Goal: Task Accomplishment & Management: Complete application form

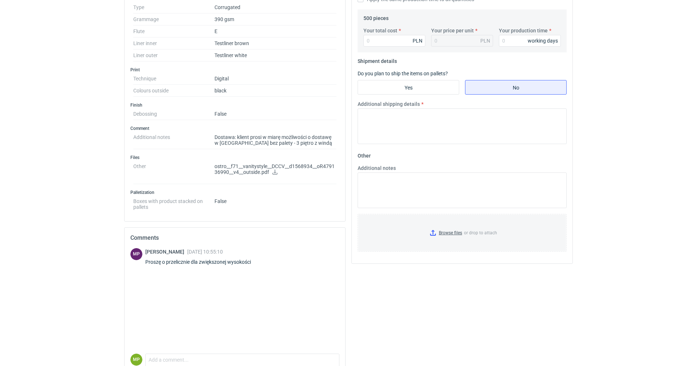
scroll to position [170, 0]
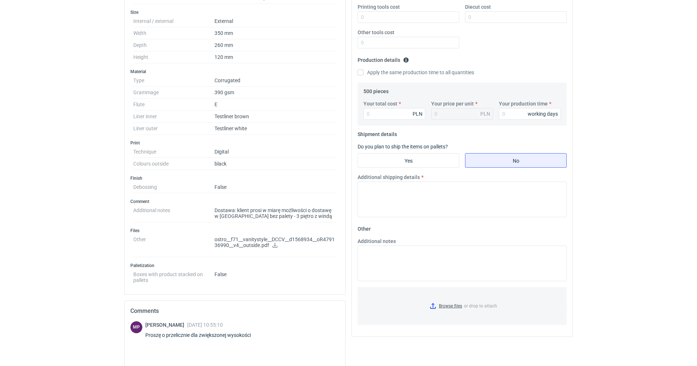
click at [276, 246] on icon at bounding box center [274, 245] width 5 height 5
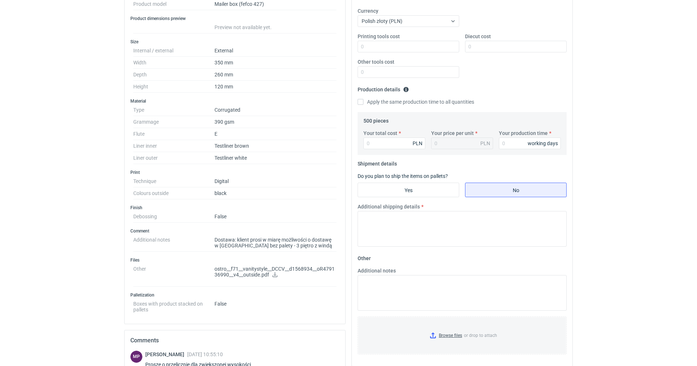
scroll to position [98, 0]
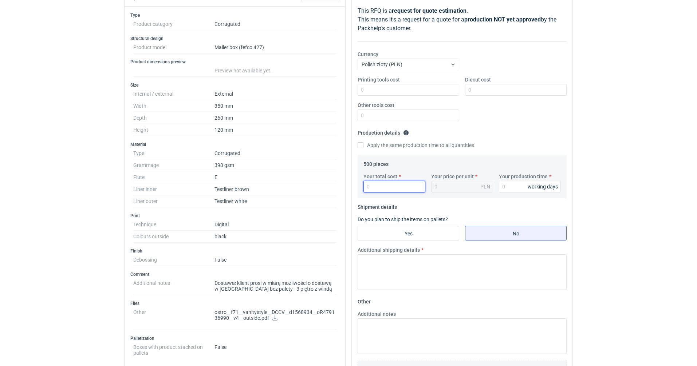
click at [368, 188] on input "Your total cost" at bounding box center [394, 187] width 62 height 12
type input "12"
type input "0.02"
type input "1255"
type input "2.51"
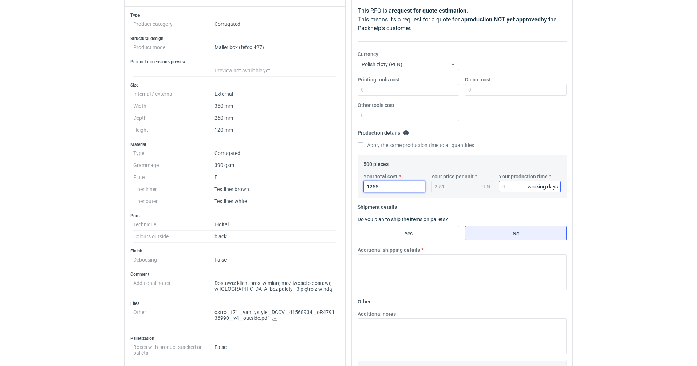
type input "1255"
click at [501, 188] on input "Your production time" at bounding box center [530, 187] width 62 height 12
type input "15"
click at [469, 91] on input "Diecut cost" at bounding box center [516, 90] width 102 height 12
click at [415, 91] on input "Printing tools cost" at bounding box center [408, 90] width 102 height 12
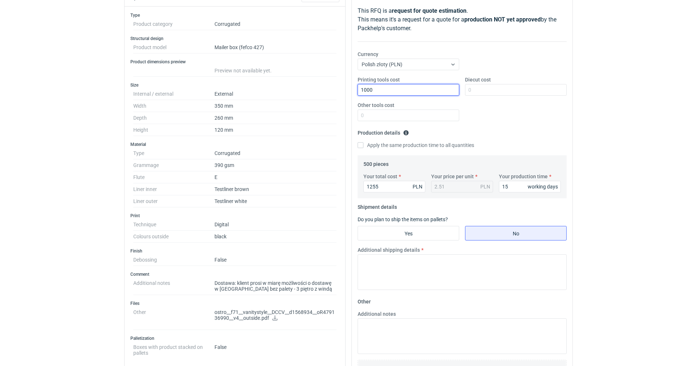
type input "1000"
click at [514, 97] on div "Printing tools cost 1000 Diecut cost Other tools cost" at bounding box center [462, 101] width 215 height 51
click at [516, 92] on input "Diecut cost" at bounding box center [516, 90] width 102 height 12
click at [470, 91] on input "Diecut cost" at bounding box center [516, 90] width 102 height 12
type input "800"
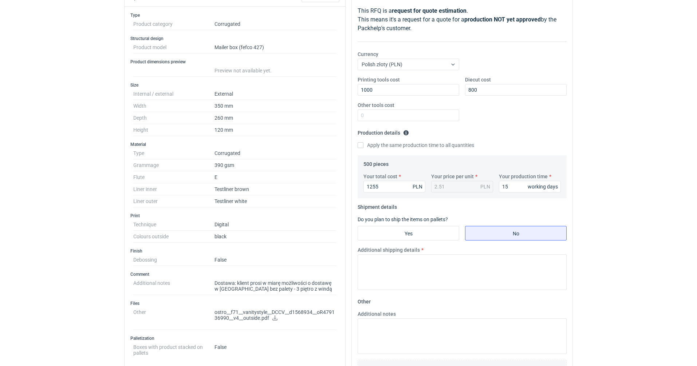
click at [410, 221] on label "Do you plan to ship the items on pallets?" at bounding box center [402, 220] width 90 height 6
click at [410, 223] on fieldset "Shipment details Do you plan to ship the items on pallets? Yes No Additional sh…" at bounding box center [461, 248] width 209 height 95
click at [412, 228] on input "Yes" at bounding box center [408, 233] width 101 height 14
radio input "true"
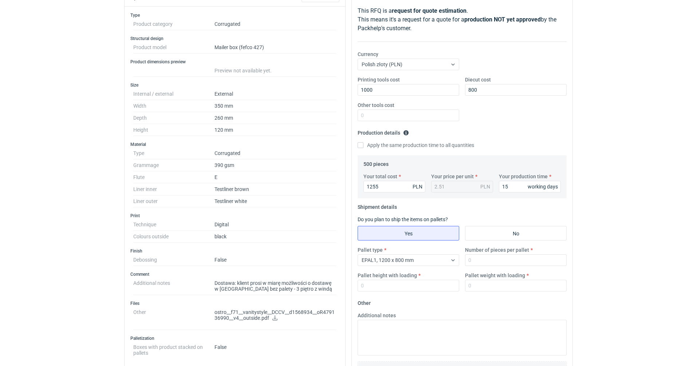
click at [499, 266] on div "Pallet type EPAL1, 1200 x 800 mm Number of pieces per pallet Pallet height with…" at bounding box center [462, 271] width 215 height 51
click at [501, 260] on input "Number of pieces per pallet" at bounding box center [516, 260] width 102 height 12
type input "500"
type input "1"
click at [434, 285] on input "1" at bounding box center [408, 286] width 102 height 12
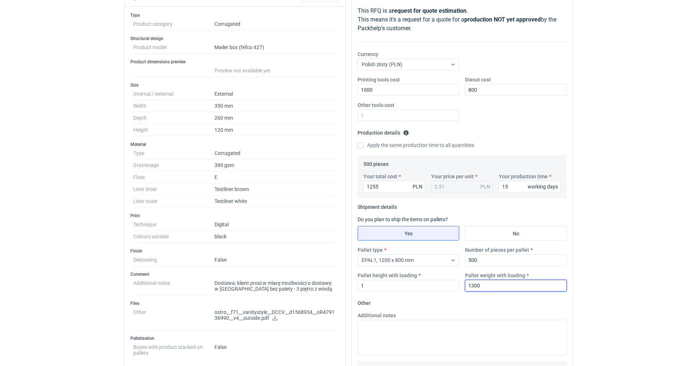
drag, startPoint x: 489, startPoint y: 287, endPoint x: 466, endPoint y: 288, distance: 23.3
click at [467, 287] on input "1300" at bounding box center [516, 286] width 102 height 12
type input "200"
drag, startPoint x: 375, startPoint y: 287, endPoint x: 320, endPoint y: 290, distance: 55.7
click at [320, 290] on div "Specification Export to PDF Type Product category Corrugated Structural design …" at bounding box center [348, 267] width 454 height 562
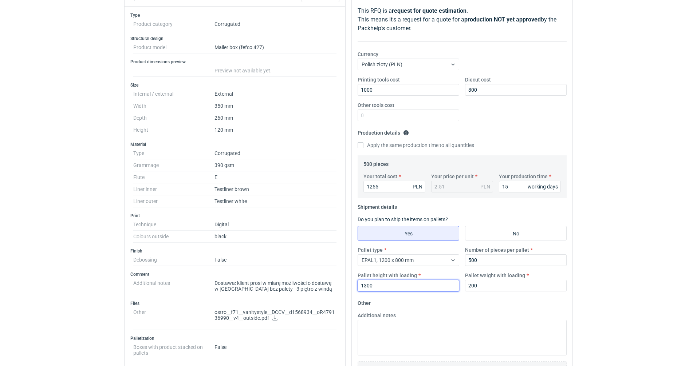
type input "1300"
drag, startPoint x: 230, startPoint y: 226, endPoint x: 209, endPoint y: 225, distance: 20.4
click at [209, 225] on dl "Technique Digital Colours outside black" at bounding box center [234, 231] width 203 height 24
copy dl "Digital"
drag, startPoint x: 377, startPoint y: 91, endPoint x: 321, endPoint y: 102, distance: 57.2
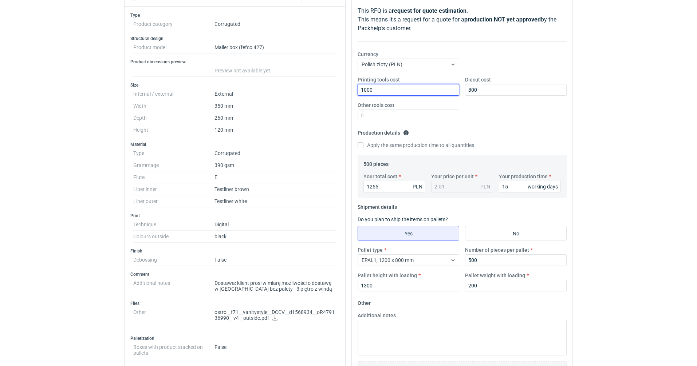
click at [325, 100] on div "Specification Export to PDF Type Product category Corrugated Structural design …" at bounding box center [348, 267] width 454 height 562
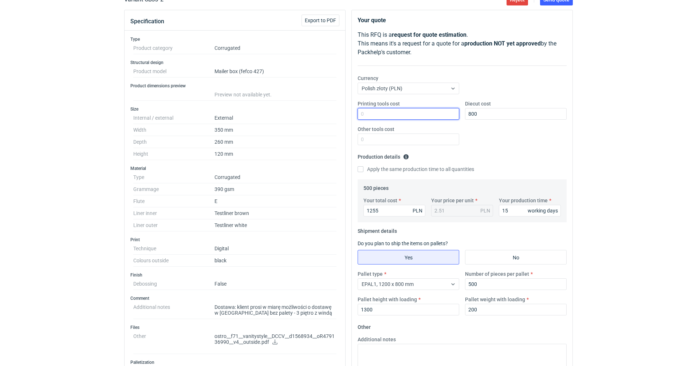
scroll to position [61, 0]
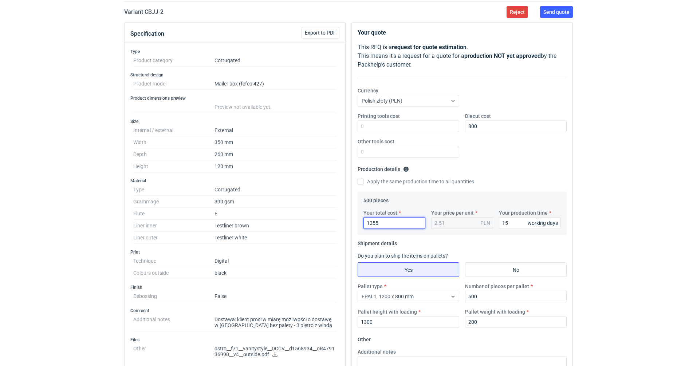
drag, startPoint x: 383, startPoint y: 223, endPoint x: 355, endPoint y: 224, distance: 28.8
click at [355, 224] on div "Your quote This RFQ is a request for quote estimation . This means it's a reque…" at bounding box center [462, 235] width 221 height 425
type input "1315"
type input "2.63"
type input "1315"
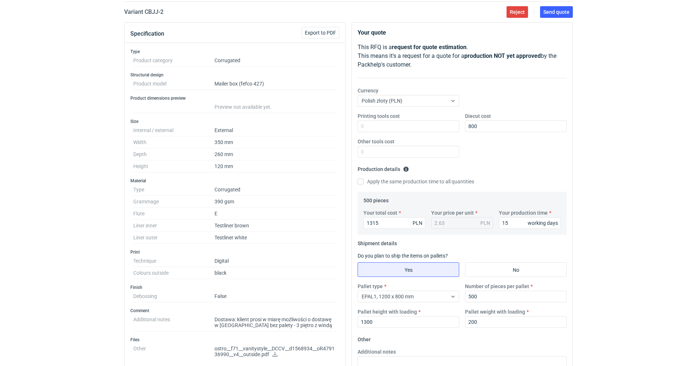
click at [514, 217] on div "Your production time 15 working days" at bounding box center [530, 219] width 68 height 20
click at [514, 222] on input "15" at bounding box center [530, 223] width 62 height 12
drag, startPoint x: 514, startPoint y: 223, endPoint x: 463, endPoint y: 215, distance: 50.9
click at [463, 215] on div "Your total cost 1315 PLN Your price per unit 2.63 PLN Your production time 15 w…" at bounding box center [461, 221] width 203 height 25
type input "10"
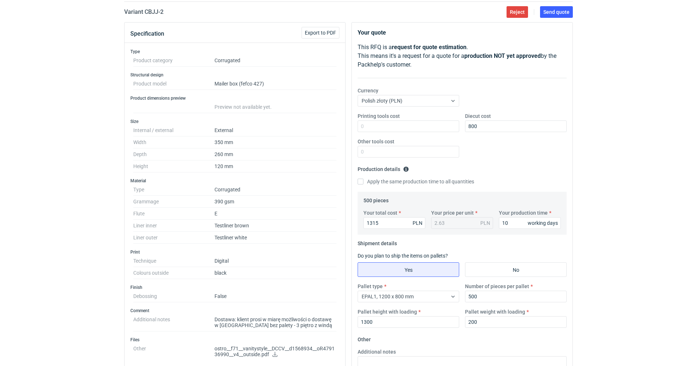
click at [600, 174] on div "RFQs Specs Designs Items Orders Customers Tools Analytics 33 27 MP Magdalena Po…" at bounding box center [348, 122] width 697 height 366
click at [582, 231] on div "RFQs Specs Designs Items Orders Customers Tools Analytics 33 27 MP Magdalena Po…" at bounding box center [348, 122] width 697 height 366
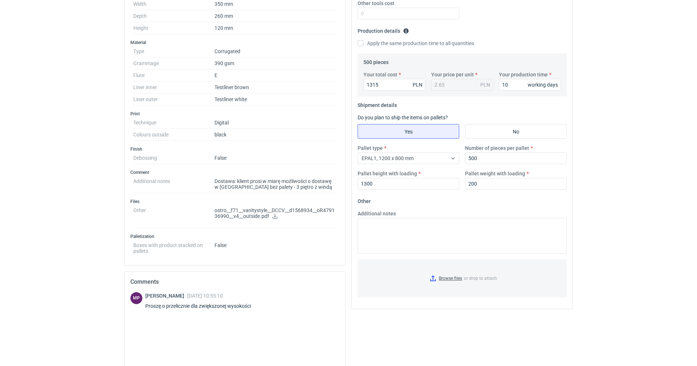
scroll to position [280, 0]
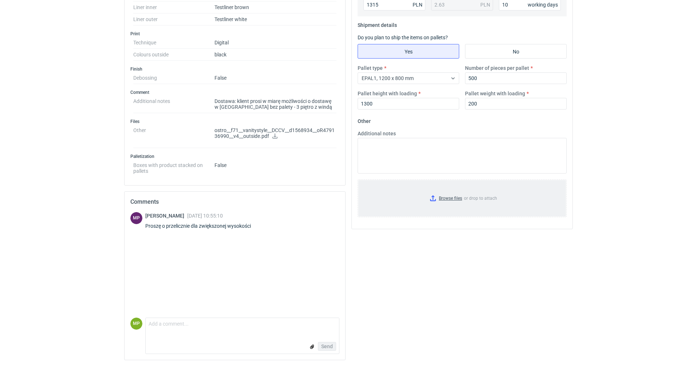
click at [448, 199] on input "Browse files or drop to attach" at bounding box center [461, 198] width 207 height 36
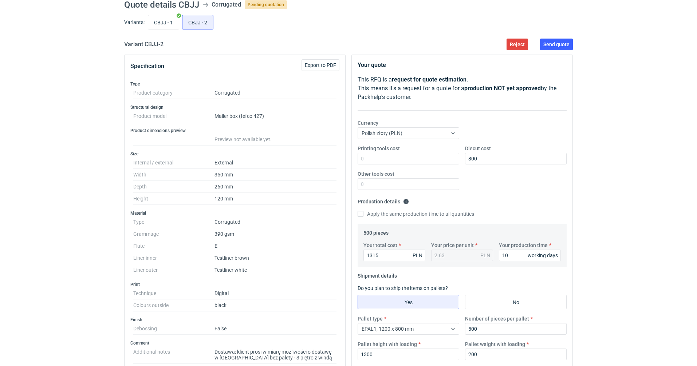
scroll to position [0, 0]
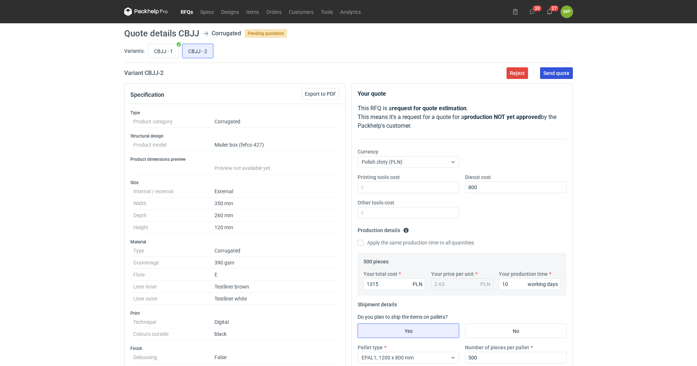
click at [556, 71] on span "Send quote" at bounding box center [556, 73] width 26 height 5
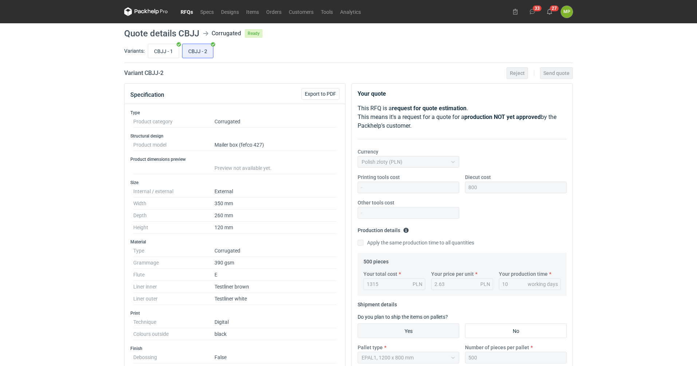
click at [192, 12] on link "RFQs" at bounding box center [187, 11] width 20 height 9
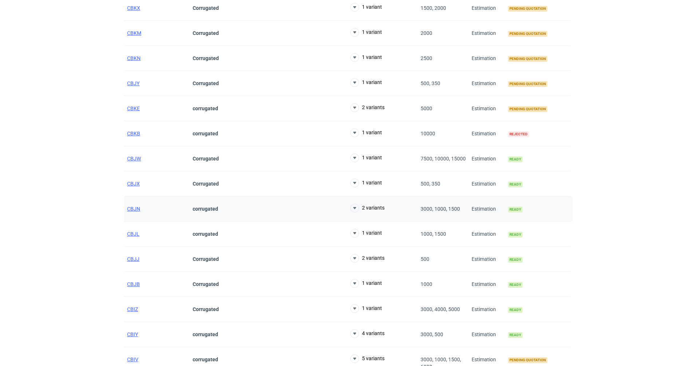
scroll to position [364, 0]
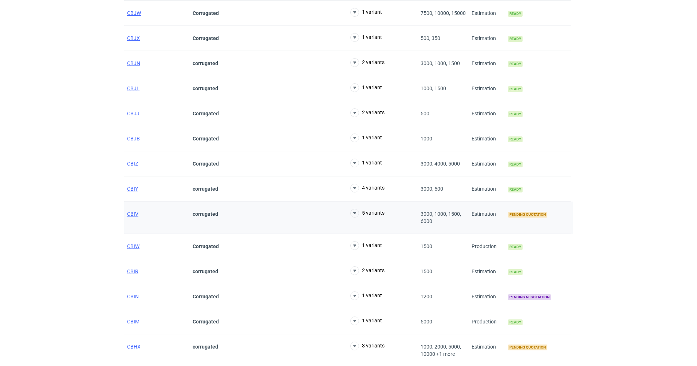
click at [135, 218] on div "CBIV" at bounding box center [157, 218] width 66 height 32
click at [134, 215] on span "CBIV" at bounding box center [132, 214] width 11 height 6
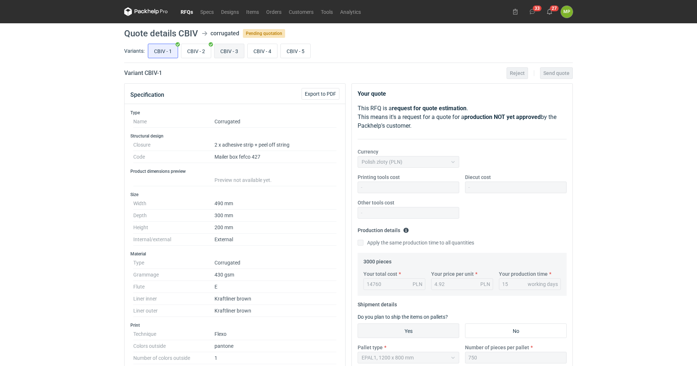
click at [222, 49] on input "CBIV - 3" at bounding box center [228, 51] width 29 height 14
radio input "true"
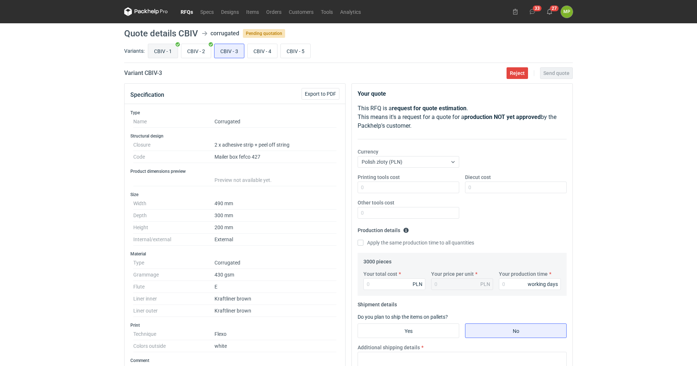
click at [161, 49] on input "CBIV - 1" at bounding box center [162, 51] width 29 height 14
radio input "true"
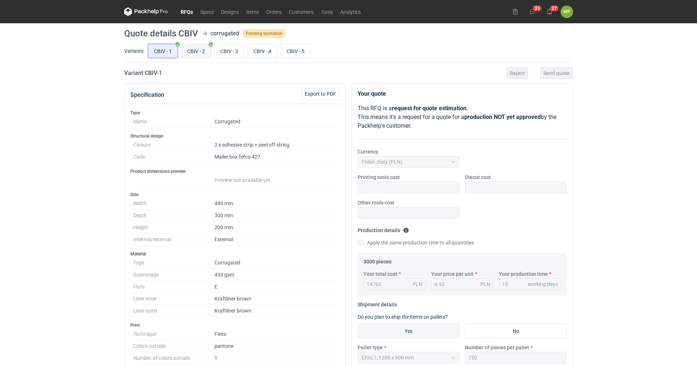
click at [196, 50] on input "CBIV - 2" at bounding box center [195, 51] width 29 height 14
radio input "true"
click at [238, 50] on input "CBIV - 3" at bounding box center [228, 51] width 29 height 14
radio input "true"
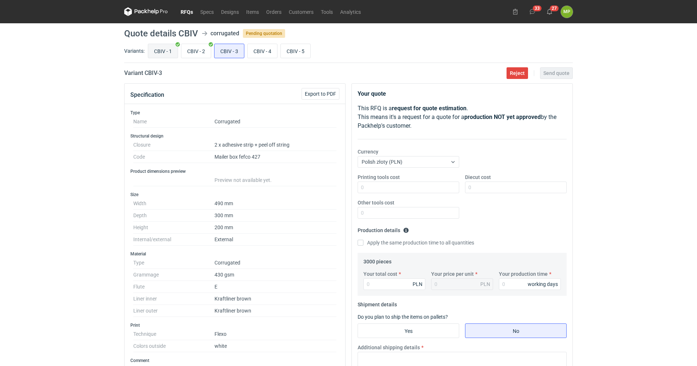
click at [162, 47] on input "CBIV - 1" at bounding box center [162, 51] width 29 height 14
radio input "true"
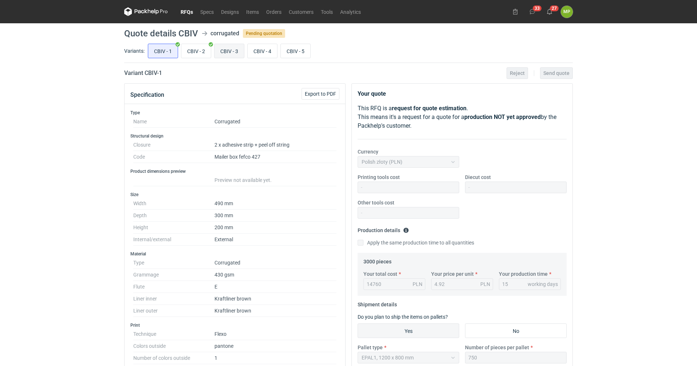
click at [227, 49] on input "CBIV - 3" at bounding box center [228, 51] width 29 height 14
radio input "true"
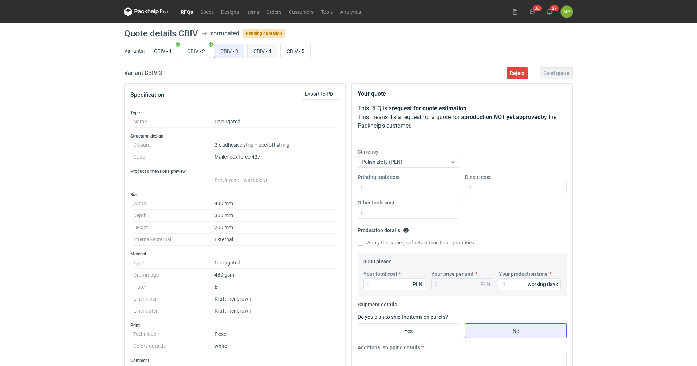
click at [274, 54] on input "CBIV - 4" at bounding box center [261, 51] width 29 height 14
radio input "true"
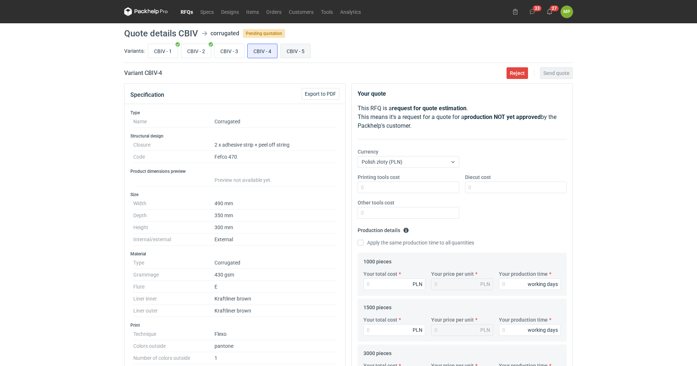
click at [296, 55] on input "CBIV - 5" at bounding box center [295, 51] width 29 height 14
radio input "true"
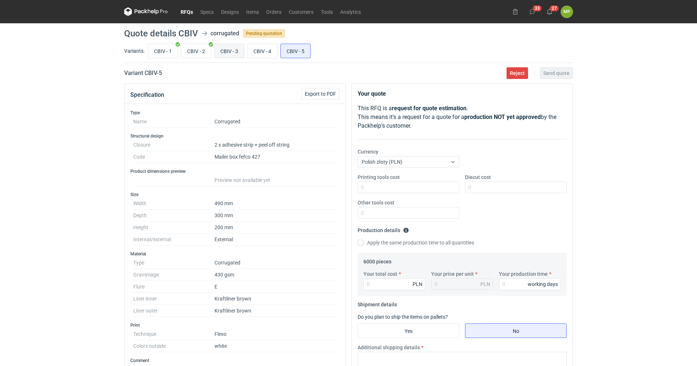
click at [234, 54] on input "CBIV - 3" at bounding box center [228, 51] width 29 height 14
radio input "true"
click at [167, 49] on input "CBIV - 1" at bounding box center [162, 51] width 29 height 14
radio input "true"
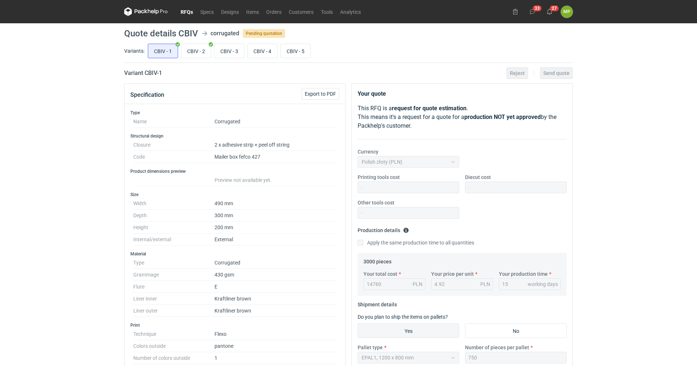
click at [232, 181] on span "Preview not available yet." at bounding box center [242, 180] width 57 height 6
click at [224, 52] on input "CBIV - 3" at bounding box center [228, 51] width 29 height 14
radio input "true"
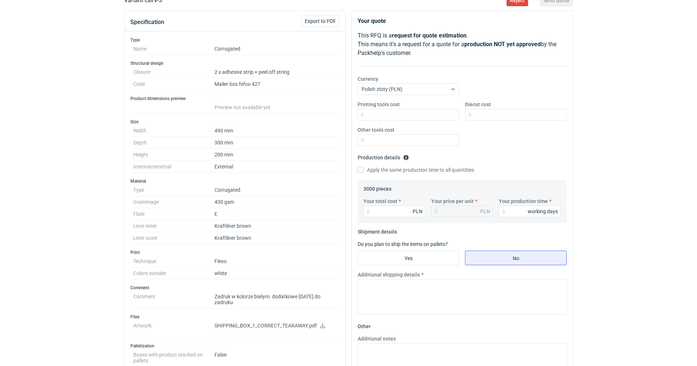
scroll to position [146, 0]
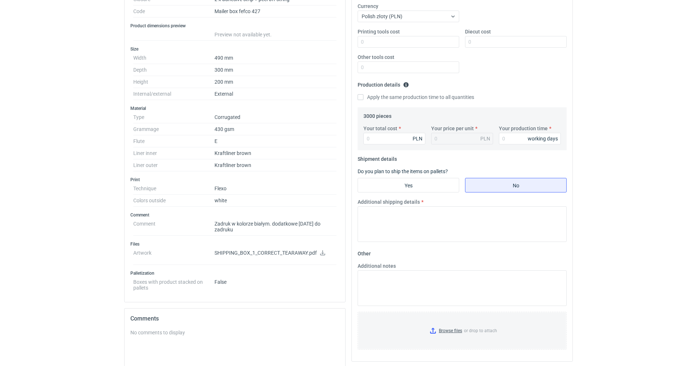
click at [320, 250] on icon at bounding box center [323, 252] width 6 height 5
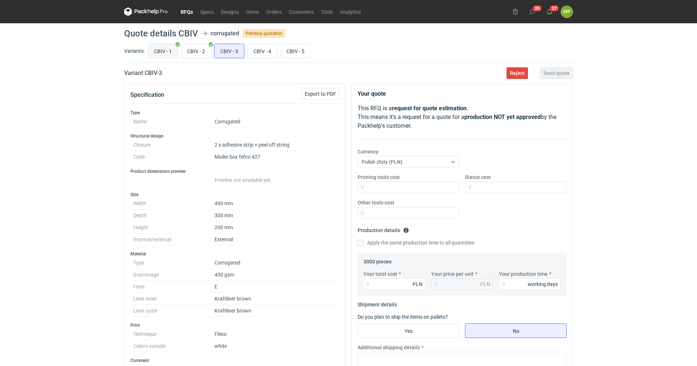
click at [155, 52] on input "CBIV - 1" at bounding box center [162, 51] width 29 height 14
radio input "true"
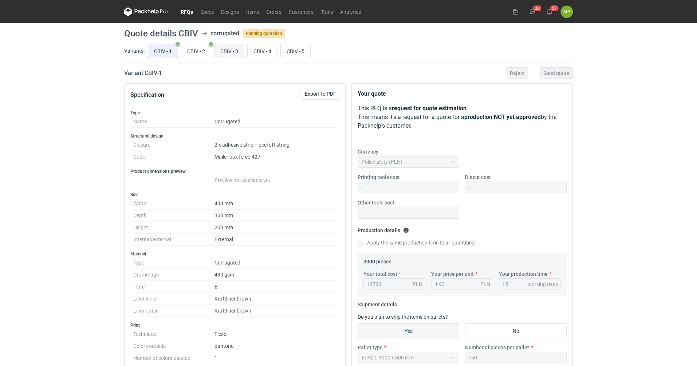
click at [235, 49] on input "CBIV - 3" at bounding box center [228, 51] width 29 height 14
radio input "true"
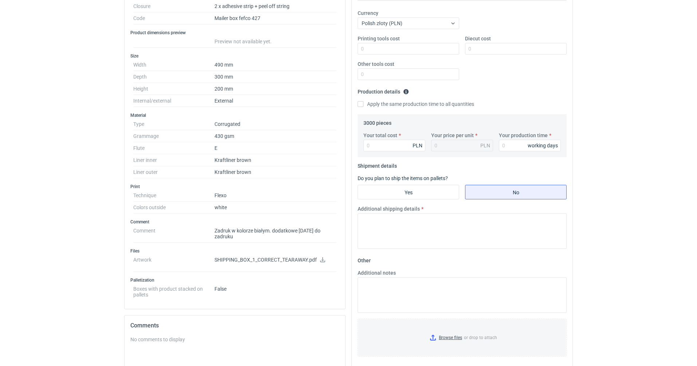
scroll to position [38, 0]
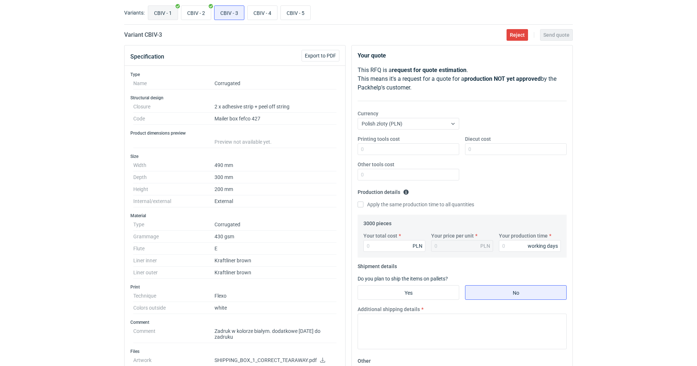
click at [168, 15] on input "CBIV - 1" at bounding box center [162, 13] width 29 height 14
radio input "true"
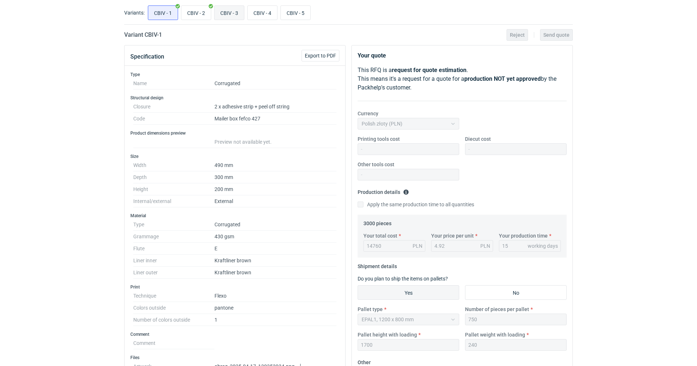
click at [236, 13] on input "CBIV - 3" at bounding box center [228, 13] width 29 height 14
radio input "true"
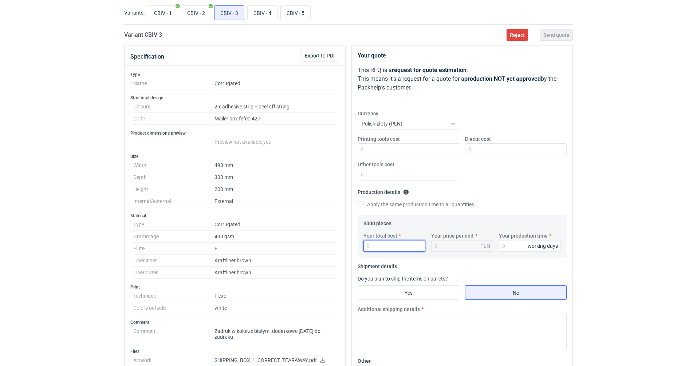
click at [373, 247] on input "Your total cost" at bounding box center [394, 246] width 62 height 12
type input "14760"
type input "4.92"
type input "14760"
click at [523, 242] on input "Your production time" at bounding box center [530, 246] width 62 height 12
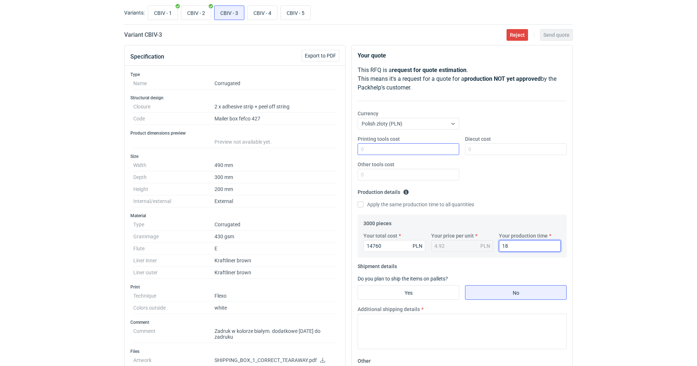
type input "18"
click at [402, 147] on input "Printing tools cost" at bounding box center [408, 149] width 102 height 12
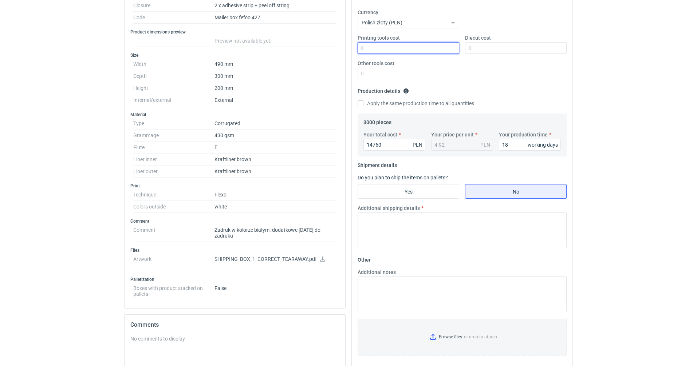
scroll to position [147, 0]
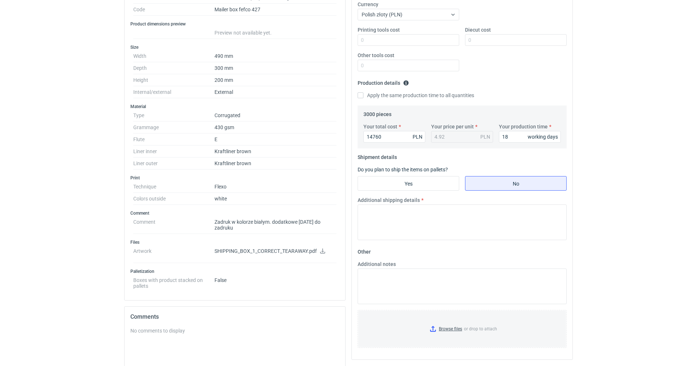
click at [320, 249] on icon at bounding box center [323, 251] width 6 height 5
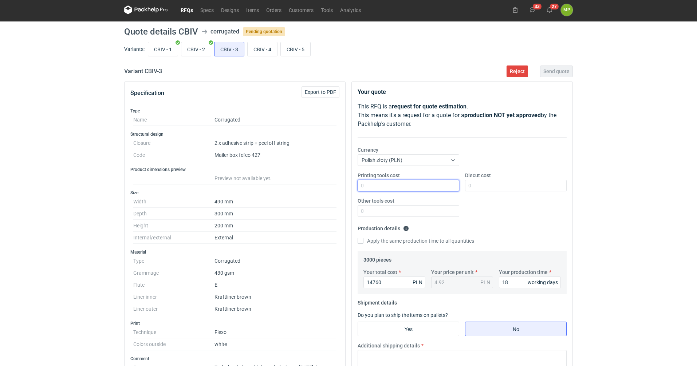
click at [389, 184] on input "Printing tools cost" at bounding box center [408, 186] width 102 height 12
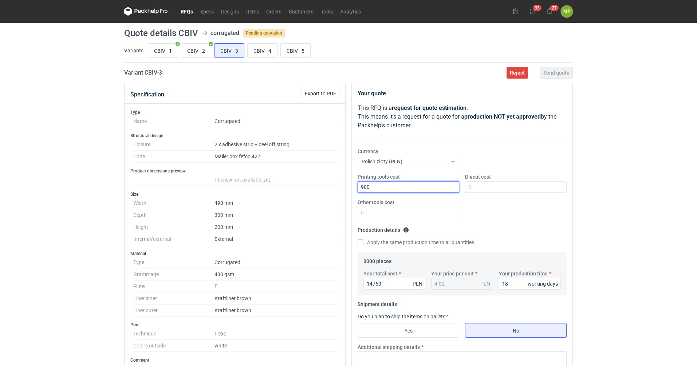
scroll to position [0, 0]
type input "900"
click at [162, 52] on input "CBIV - 1" at bounding box center [162, 51] width 29 height 14
radio input "true"
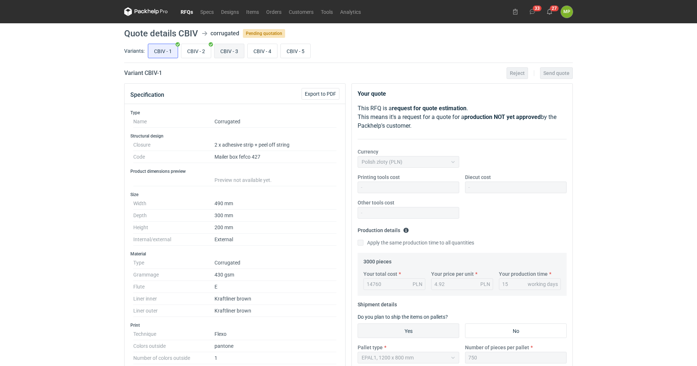
click at [230, 48] on input "CBIV - 3" at bounding box center [228, 51] width 29 height 14
radio input "true"
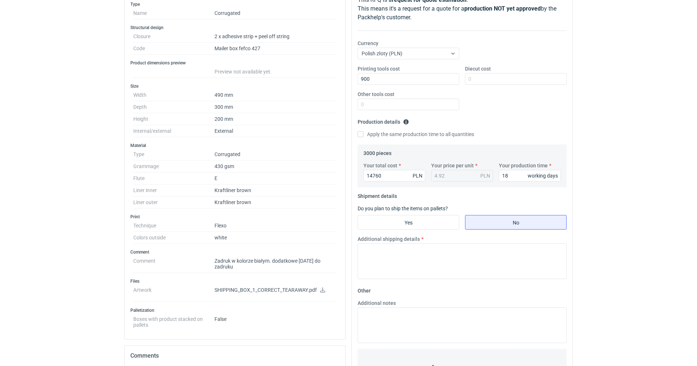
scroll to position [109, 0]
click at [437, 230] on fieldset "Shipment details Do you plan to ship the items on pallets? Yes No Additional sh…" at bounding box center [461, 237] width 209 height 95
click at [440, 221] on input "Yes" at bounding box center [408, 222] width 101 height 14
radio input "true"
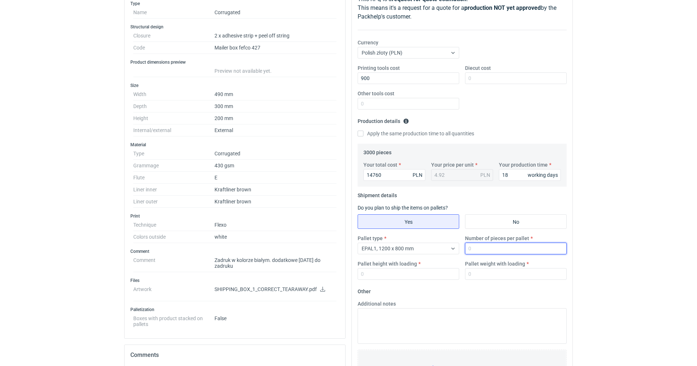
click at [491, 253] on input "Number of pieces per pallet" at bounding box center [516, 249] width 102 height 12
type input "750"
type input "1700"
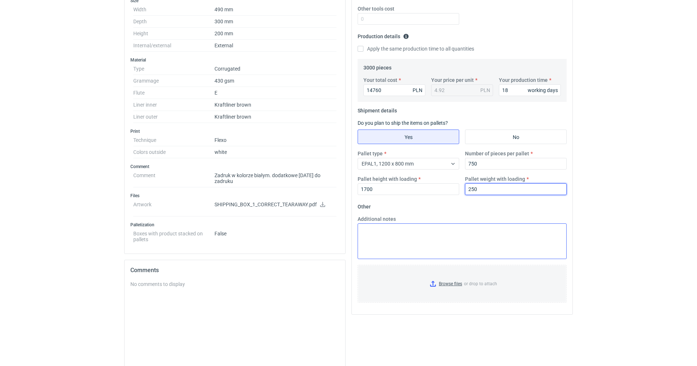
scroll to position [218, 0]
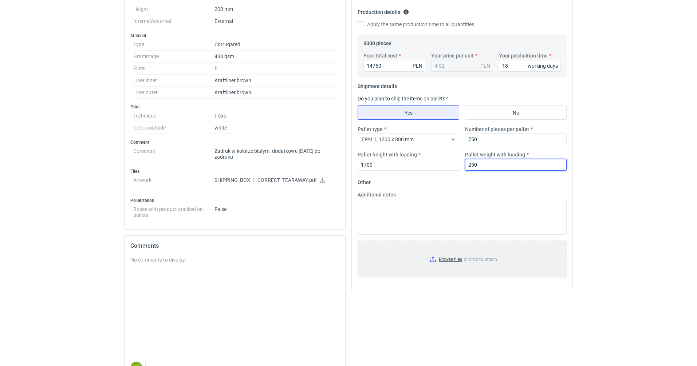
type input "250"
click at [453, 256] on input "Browse files or drop to attach" at bounding box center [461, 259] width 207 height 36
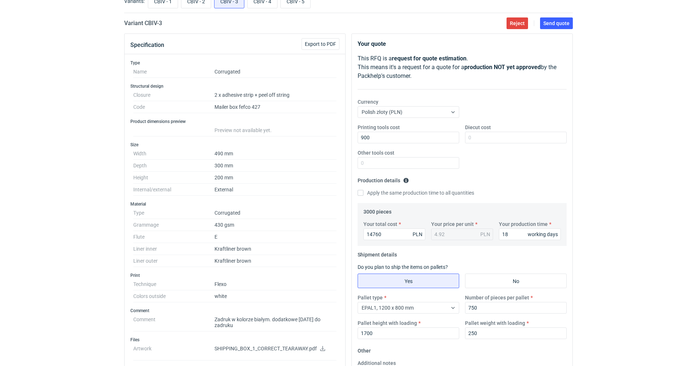
scroll to position [0, 0]
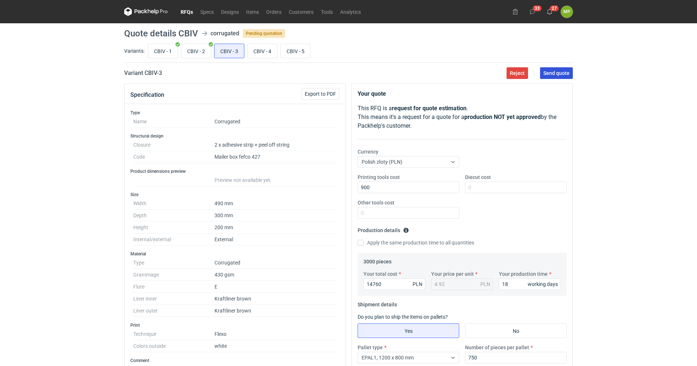
click at [564, 75] on span "Send quote" at bounding box center [556, 73] width 26 height 5
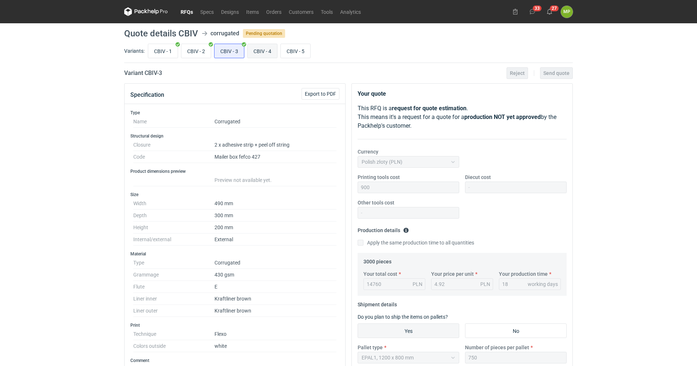
click at [257, 46] on input "CBIV - 4" at bounding box center [261, 51] width 29 height 14
radio input "true"
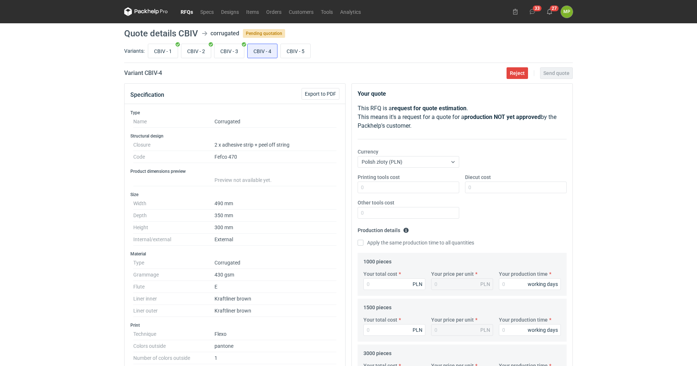
click at [191, 13] on link "RFQs" at bounding box center [187, 11] width 20 height 9
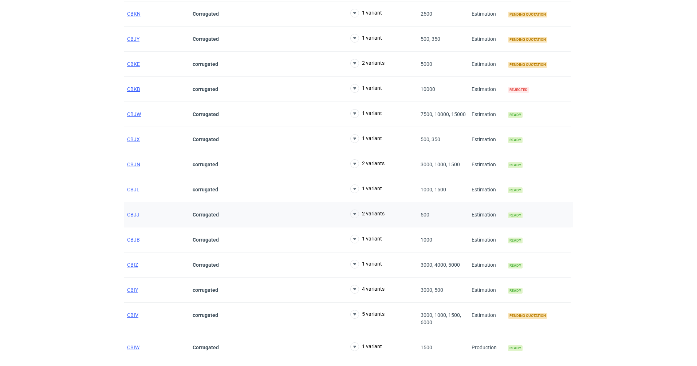
scroll to position [291, 0]
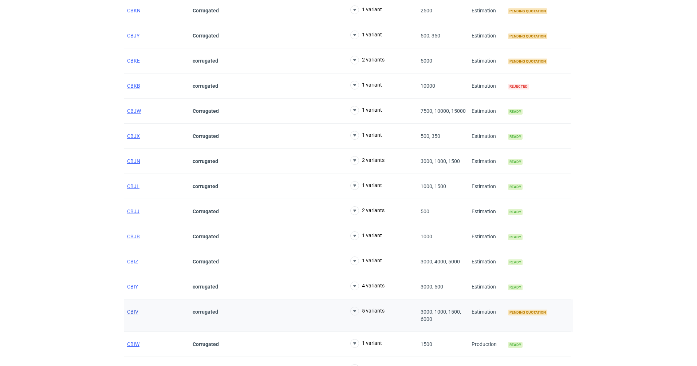
click at [129, 310] on span "CBIV" at bounding box center [132, 312] width 11 height 6
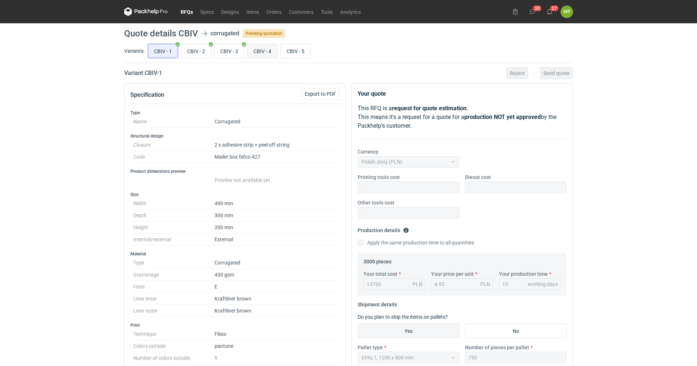
click at [267, 51] on input "CBIV - 4" at bounding box center [261, 51] width 29 height 14
radio input "true"
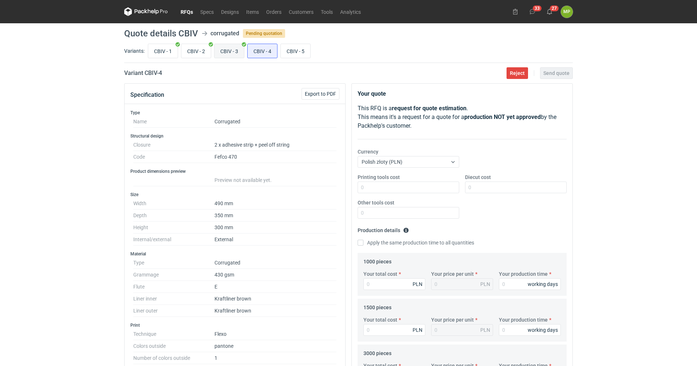
click at [233, 45] on input "CBIV - 3" at bounding box center [228, 51] width 29 height 14
radio input "true"
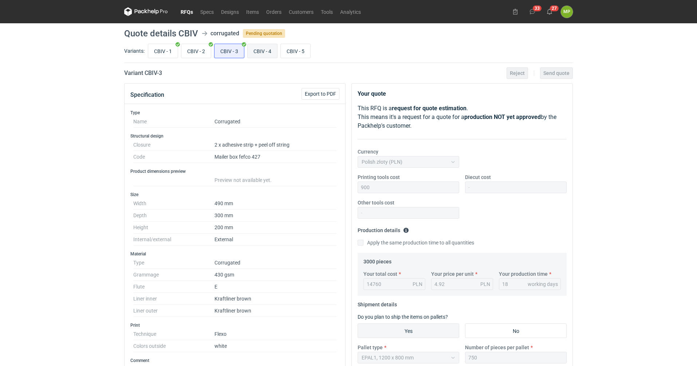
click at [257, 49] on input "CBIV - 4" at bounding box center [261, 51] width 29 height 14
radio input "true"
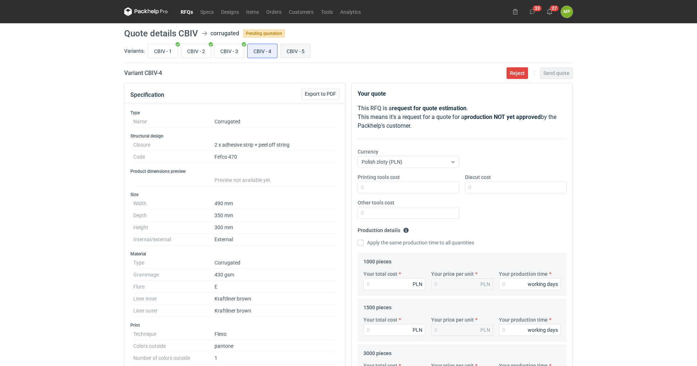
click at [294, 47] on input "CBIV - 5" at bounding box center [295, 51] width 29 height 14
radio input "true"
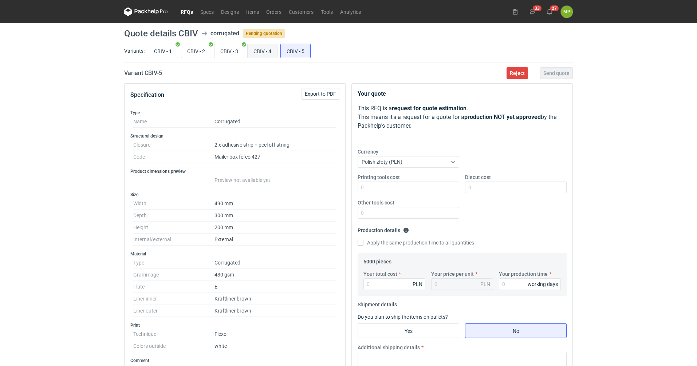
click at [255, 51] on input "CBIV - 4" at bounding box center [261, 51] width 29 height 14
radio input "true"
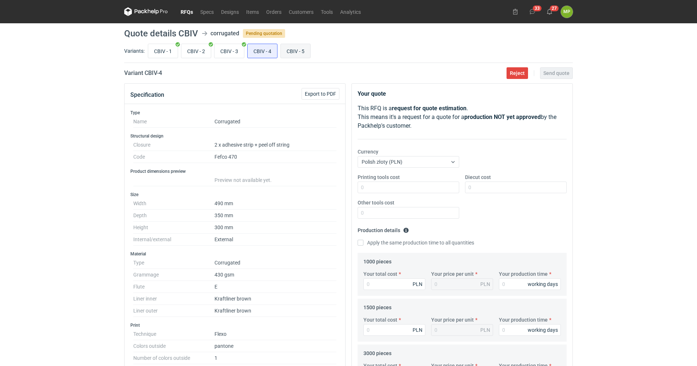
click at [290, 50] on input "CBIV - 5" at bounding box center [295, 51] width 29 height 14
radio input "true"
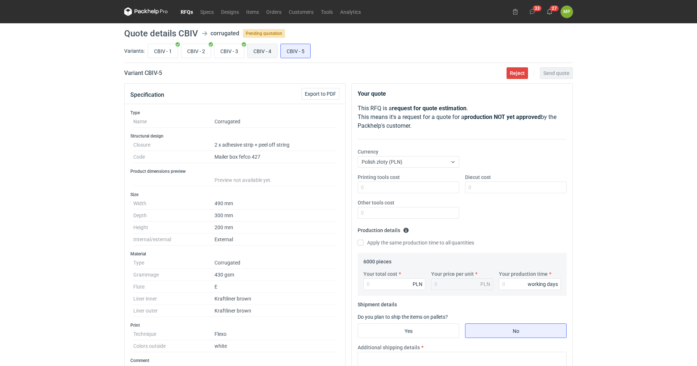
click at [254, 48] on input "CBIV - 4" at bounding box center [261, 51] width 29 height 14
radio input "true"
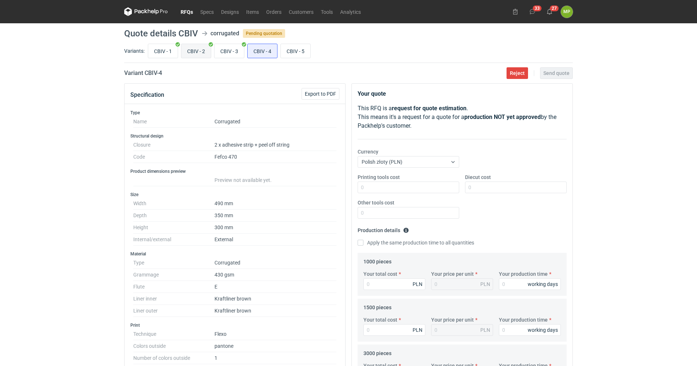
click at [195, 50] on input "CBIV - 2" at bounding box center [195, 51] width 29 height 14
radio input "true"
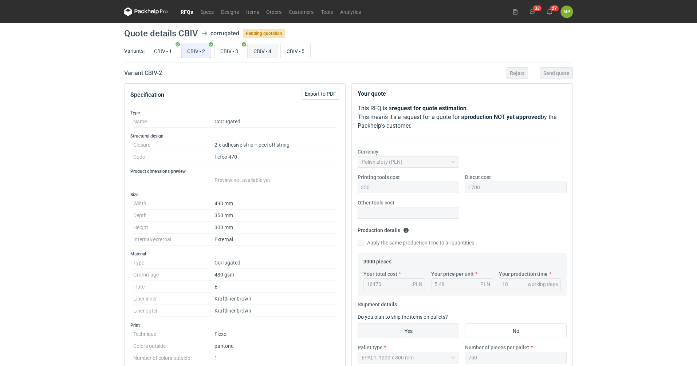
click at [257, 54] on input "CBIV - 4" at bounding box center [261, 51] width 29 height 14
radio input "true"
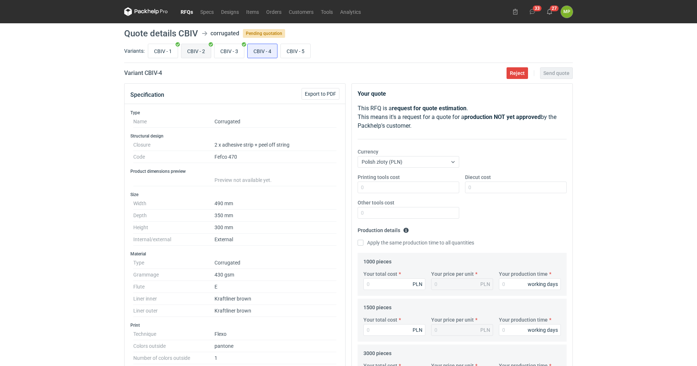
click at [190, 46] on input "CBIV - 2" at bounding box center [195, 51] width 29 height 14
radio input "true"
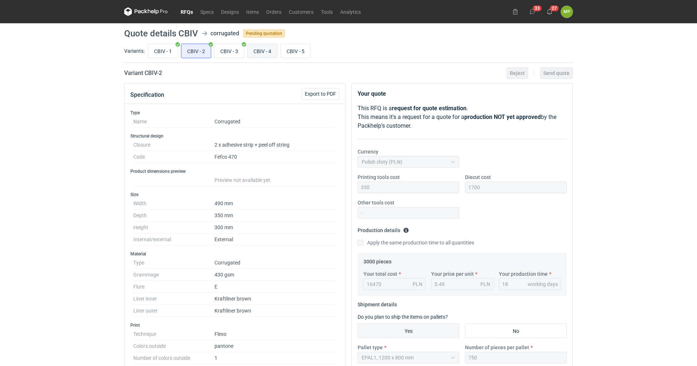
click at [253, 51] on input "CBIV - 4" at bounding box center [261, 51] width 29 height 14
radio input "true"
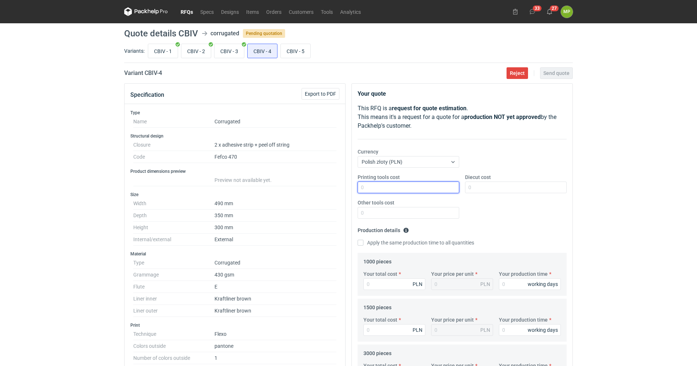
click at [402, 188] on input "Printing tools cost" at bounding box center [408, 188] width 102 height 12
type input "500"
type input "1700"
click at [388, 283] on input "Your total cost" at bounding box center [394, 284] width 62 height 12
type input "5"
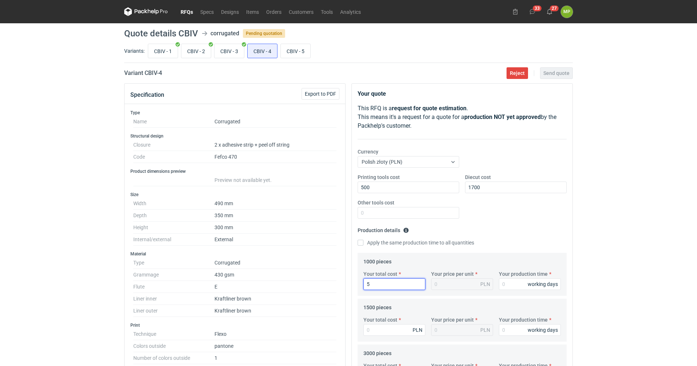
type input "0.01"
click at [379, 286] on input "Your total cost" at bounding box center [394, 284] width 62 height 12
type input "16"
type input "0.02"
type input "16470"
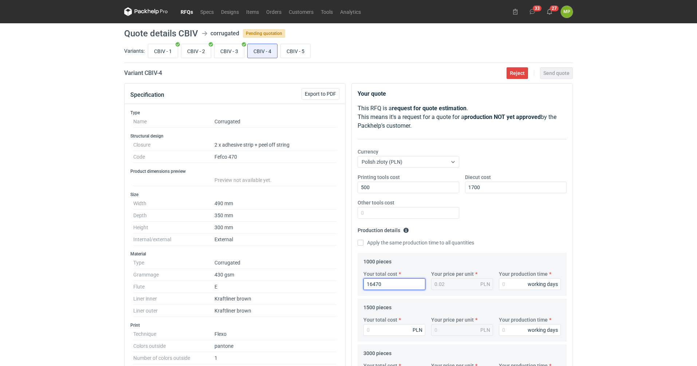
type input "16.47"
type input "16470"
type input "18"
drag, startPoint x: 403, startPoint y: 283, endPoint x: 280, endPoint y: 277, distance: 122.4
click at [286, 276] on div "Specification Export to PDF Type Name Corrugated Structural design Closure 2 x …" at bounding box center [348, 370] width 454 height 575
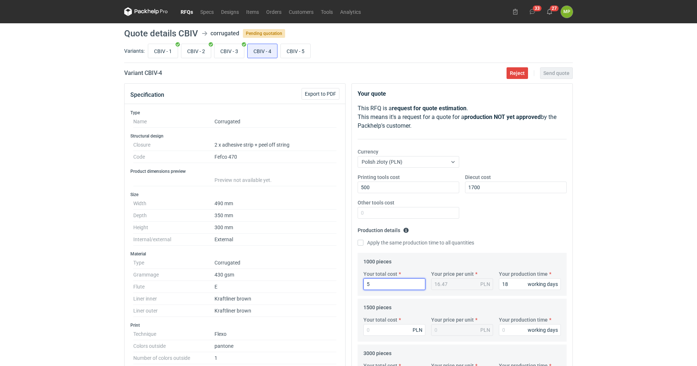
type input "59"
type input "0.06"
type input "5950"
type input "5.95"
type input "5950"
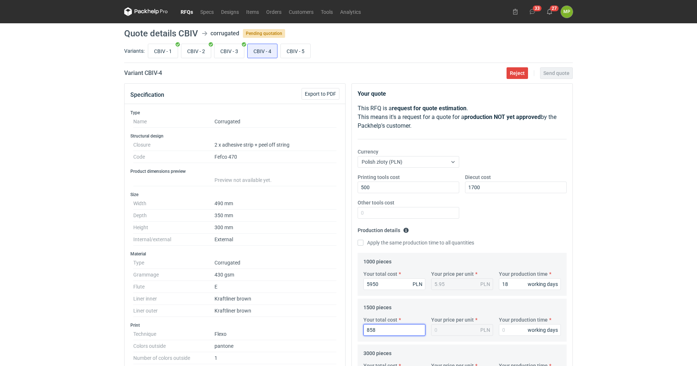
type input "8580"
type input "5.72"
type input "8580"
type input "18"
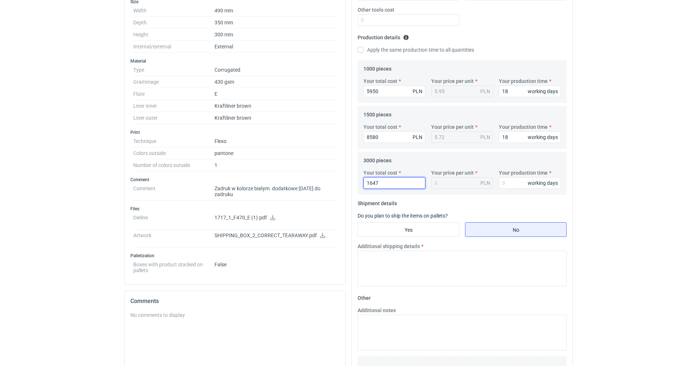
type input "16470"
type input "5.49"
type input "16470"
type input "18"
click at [384, 225] on input "Yes" at bounding box center [408, 230] width 101 height 14
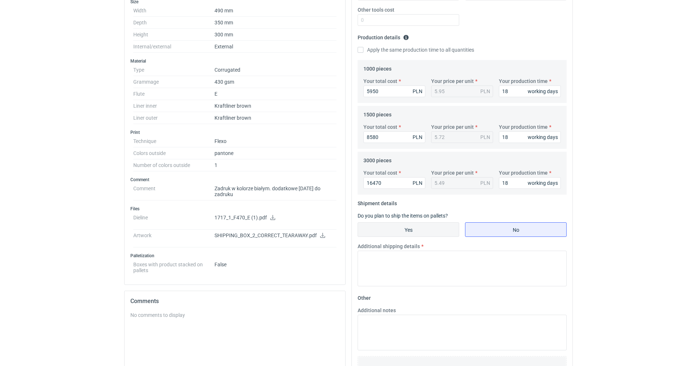
radio input "true"
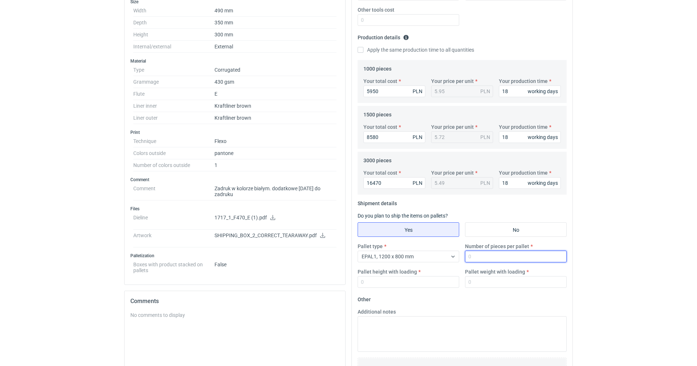
click at [534, 257] on input "Number of pieces per pallet" at bounding box center [516, 257] width 102 height 12
type input "750"
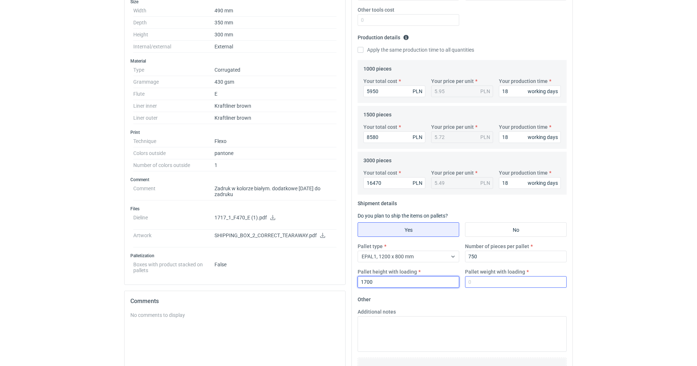
type input "1700"
click at [560, 280] on input "Pallet weight with loading" at bounding box center [516, 282] width 102 height 12
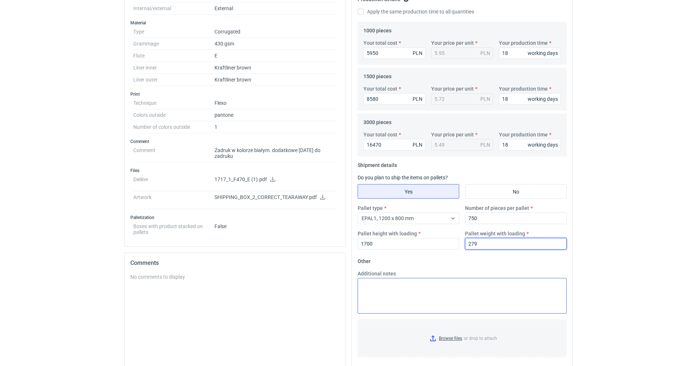
scroll to position [286, 0]
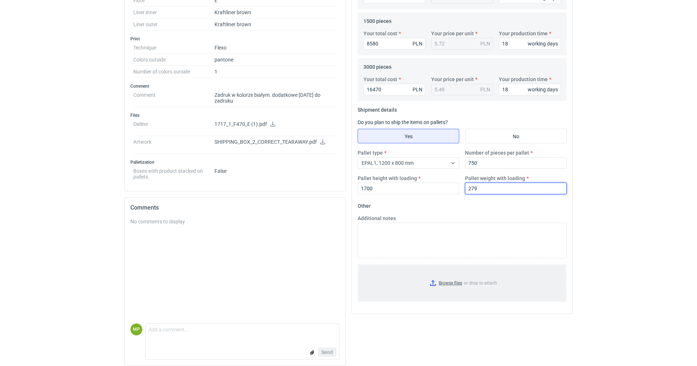
type input "279"
click at [455, 286] on input "Browse files or drop to attach" at bounding box center [461, 283] width 207 height 36
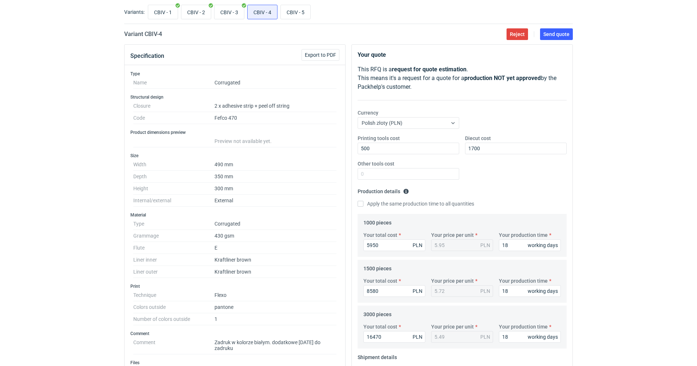
scroll to position [0, 0]
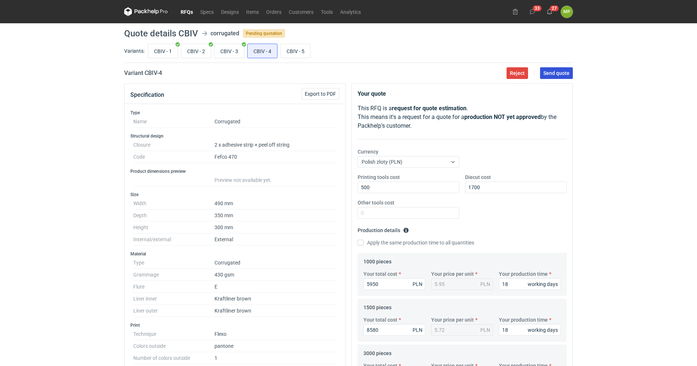
click at [563, 76] on span "Send quote" at bounding box center [556, 73] width 26 height 5
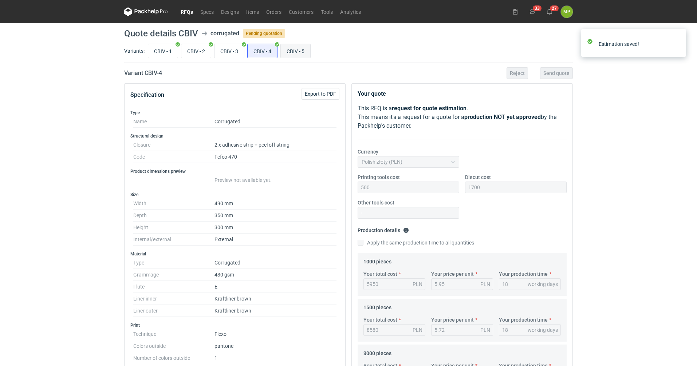
click at [308, 54] on input "CBIV - 5" at bounding box center [295, 51] width 29 height 14
radio input "true"
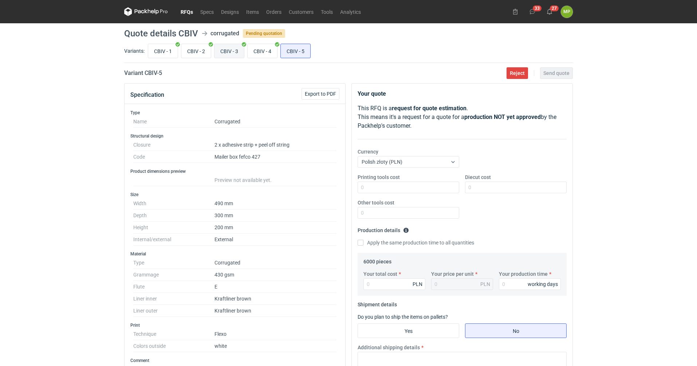
click at [231, 52] on input "CBIV - 3" at bounding box center [228, 51] width 29 height 14
radio input "true"
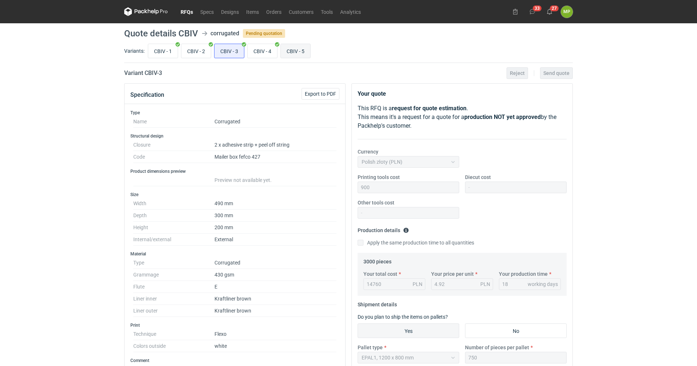
click at [296, 49] on input "CBIV - 5" at bounding box center [295, 51] width 29 height 14
radio input "true"
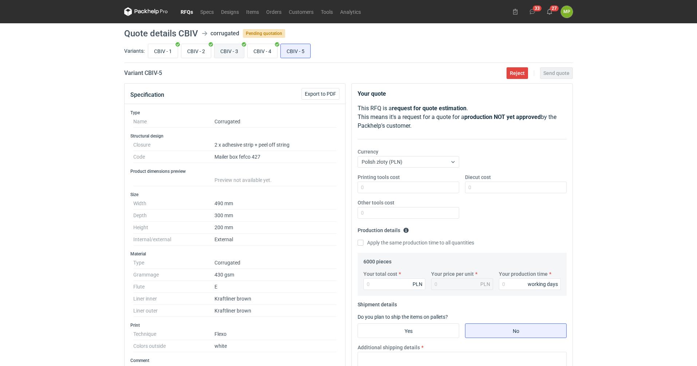
click at [220, 50] on input "CBIV - 3" at bounding box center [228, 51] width 29 height 14
radio input "true"
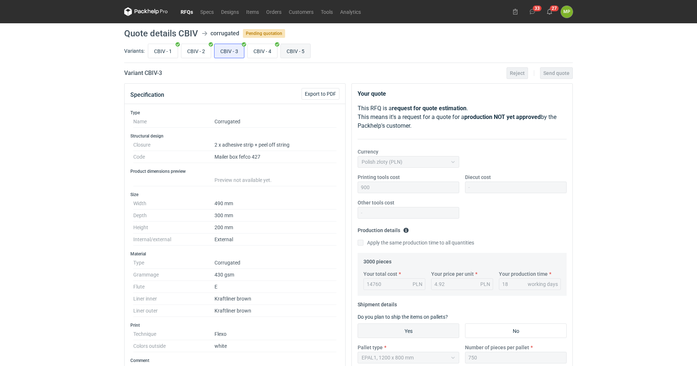
click at [293, 49] on input "CBIV - 5" at bounding box center [295, 51] width 29 height 14
radio input "true"
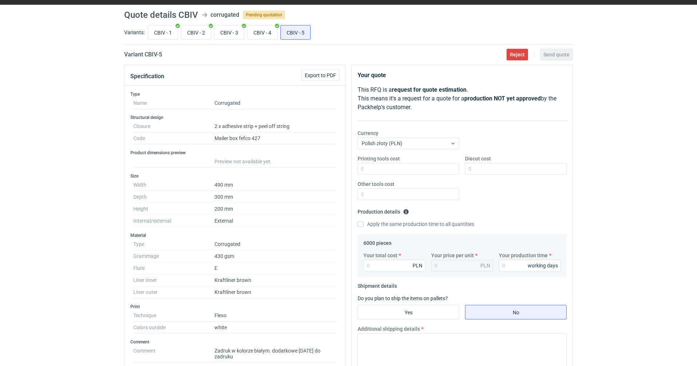
scroll to position [36, 0]
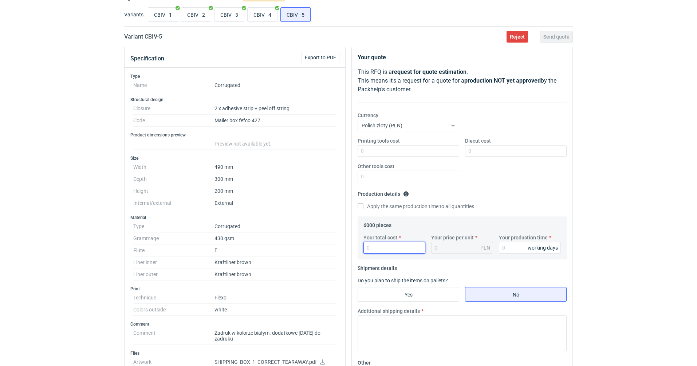
click at [375, 250] on input "Your total cost" at bounding box center [394, 248] width 62 height 12
type input "289"
type input "0.05"
type input "28920"
type input "4.82"
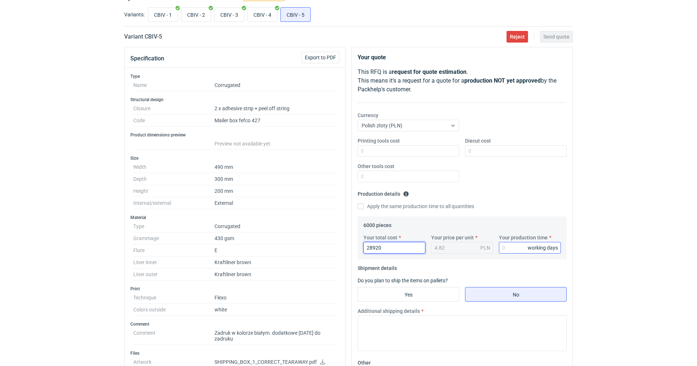
type input "28920"
click at [506, 249] on input "Your production time" at bounding box center [530, 248] width 62 height 12
type input "20"
click at [511, 161] on div "Printing tools cost Diecut cost Other tools cost" at bounding box center [462, 162] width 215 height 51
click at [508, 152] on input "Diecut cost" at bounding box center [516, 151] width 102 height 12
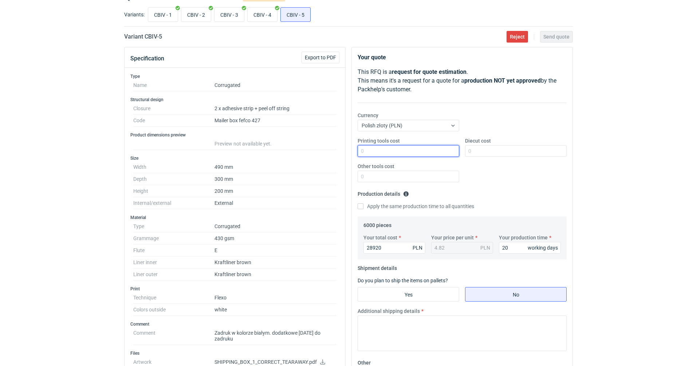
click at [402, 147] on input "Printing tools cost" at bounding box center [408, 151] width 102 height 12
type input "900"
click at [420, 312] on label "Additional shipping details" at bounding box center [388, 311] width 62 height 7
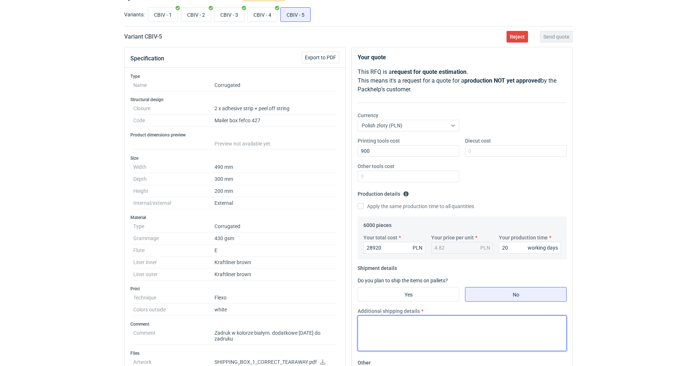
click at [421, 316] on textarea "Additional shipping details" at bounding box center [461, 334] width 209 height 36
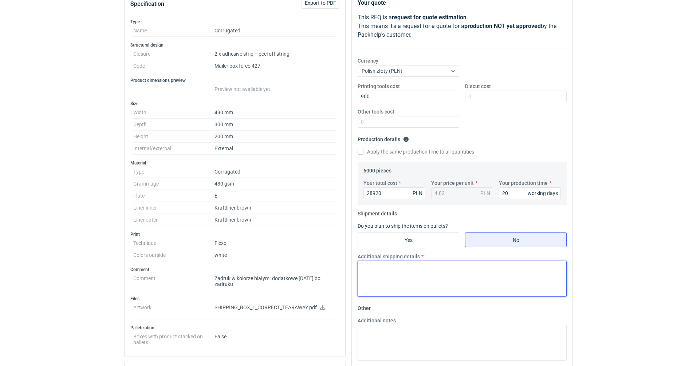
scroll to position [182, 0]
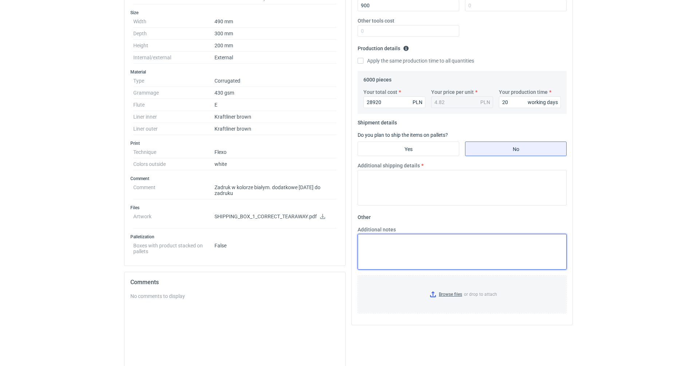
click at [409, 247] on textarea "Additional notes" at bounding box center [461, 252] width 209 height 36
type textarea "wykrojnik na stanie"
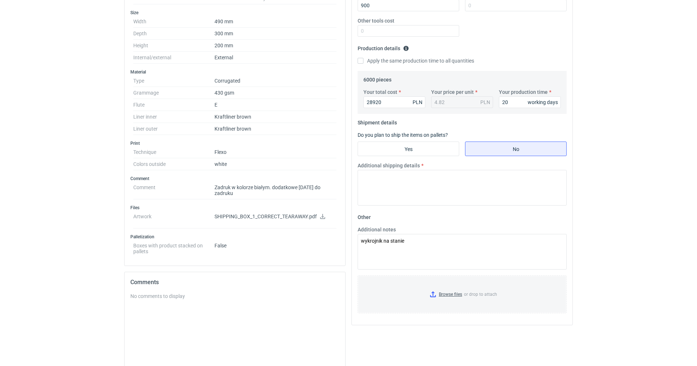
click at [395, 210] on div "Additional shipping details" at bounding box center [462, 186] width 215 height 49
click at [399, 199] on textarea "Additional shipping details" at bounding box center [461, 188] width 209 height 36
click at [424, 154] on input "Yes" at bounding box center [408, 149] width 101 height 14
radio input "true"
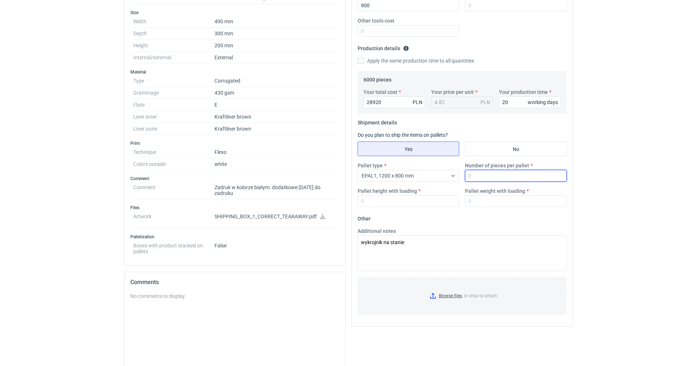
click at [528, 175] on input "Number of pieces per pallet" at bounding box center [516, 176] width 102 height 12
type input "1"
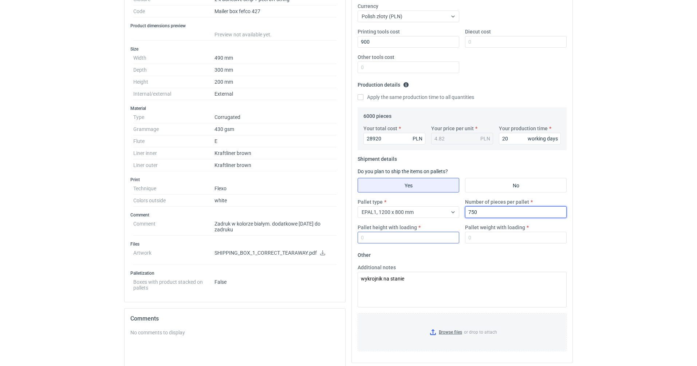
type input "750"
click at [366, 239] on input "Pallet height with loading" at bounding box center [408, 238] width 102 height 12
type input "1700"
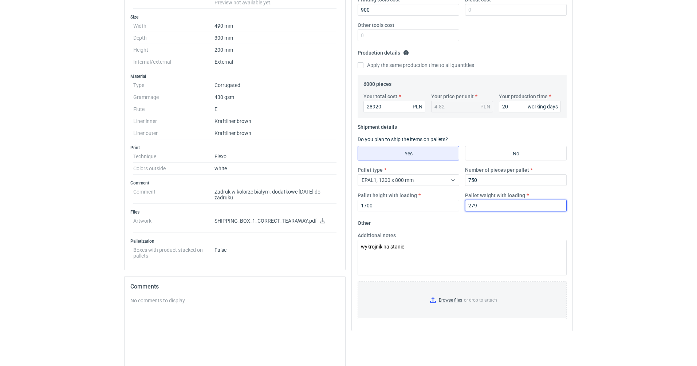
scroll to position [218, 0]
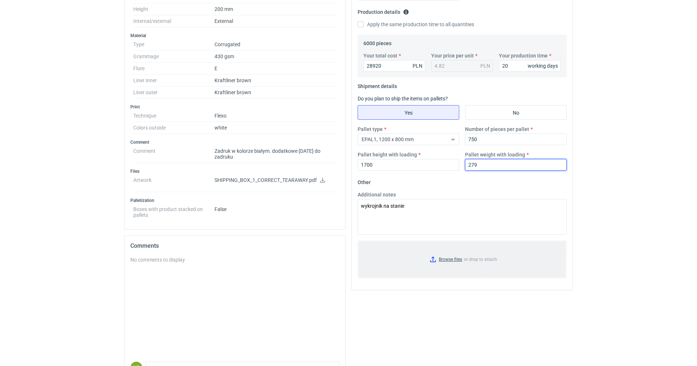
type input "279"
click at [451, 261] on input "Browse files or drop to attach" at bounding box center [461, 259] width 207 height 36
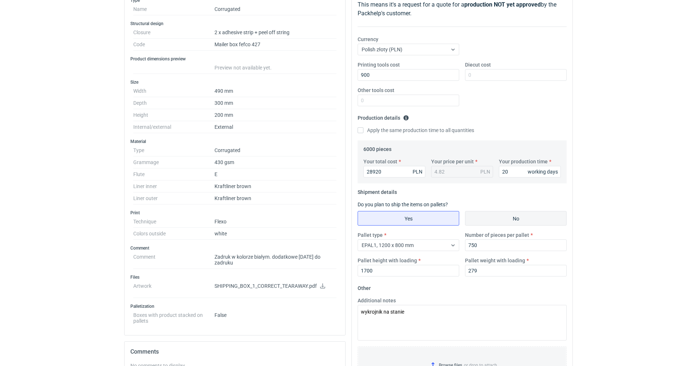
scroll to position [0, 0]
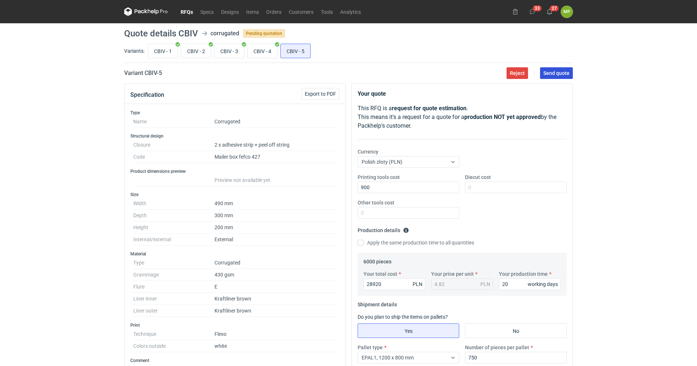
click at [554, 76] on button "Send quote" at bounding box center [556, 73] width 33 height 12
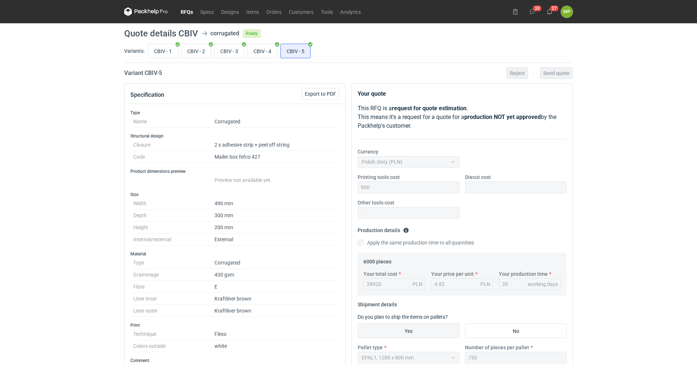
click at [190, 15] on link "RFQs" at bounding box center [187, 11] width 20 height 9
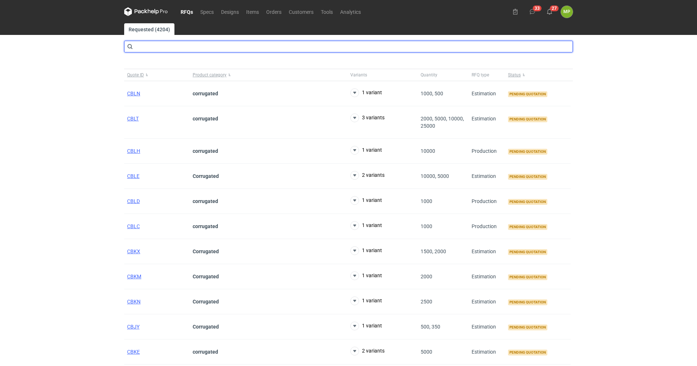
click at [169, 50] on input "text" at bounding box center [348, 47] width 448 height 12
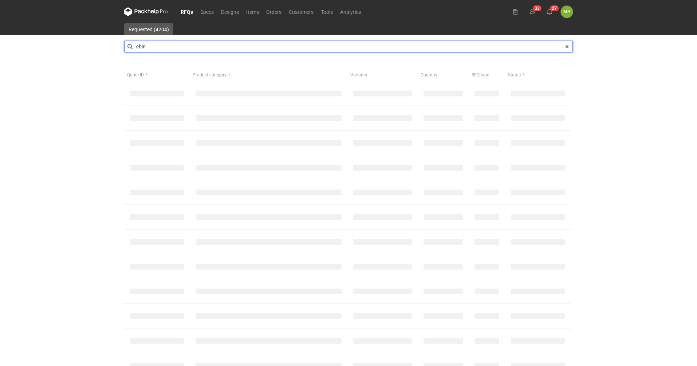
type input "cbin"
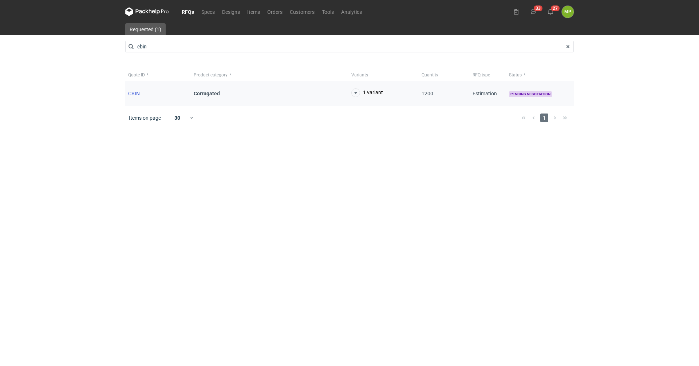
click at [135, 91] on span "CBIN" at bounding box center [134, 94] width 12 height 6
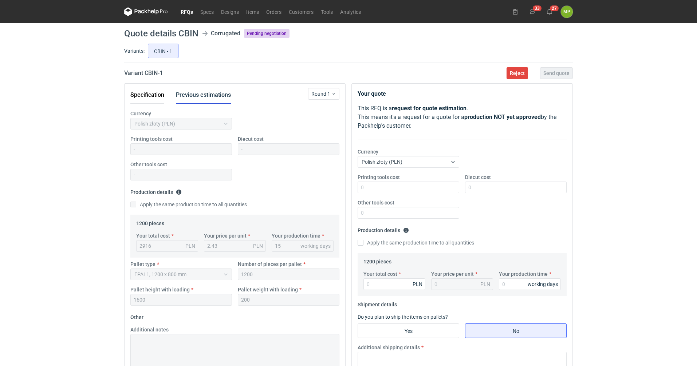
click at [144, 94] on button "Specification" at bounding box center [147, 94] width 34 height 17
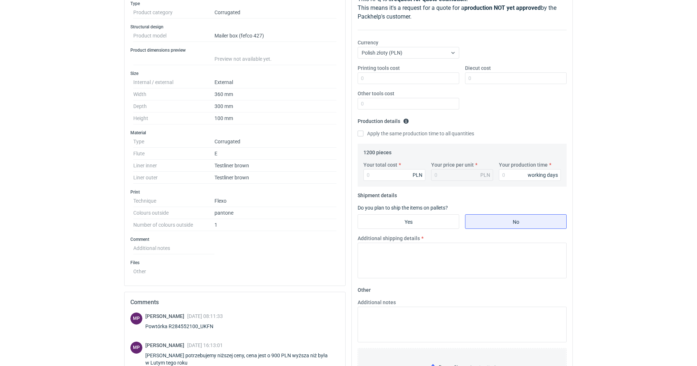
scroll to position [73, 0]
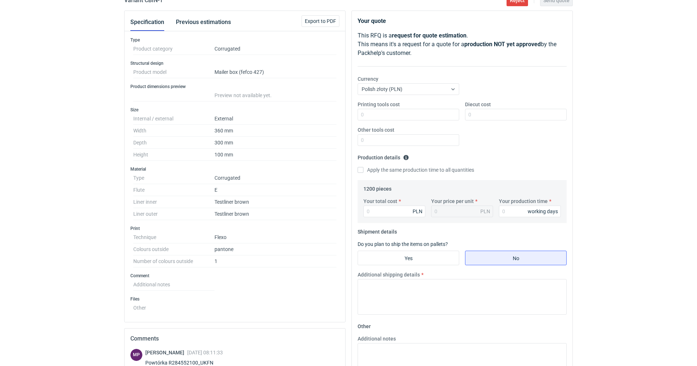
click at [95, 284] on div "RFQs Specs Designs Items Orders Customers Tools Analytics 33 27 MP Magdalena Po…" at bounding box center [348, 110] width 697 height 366
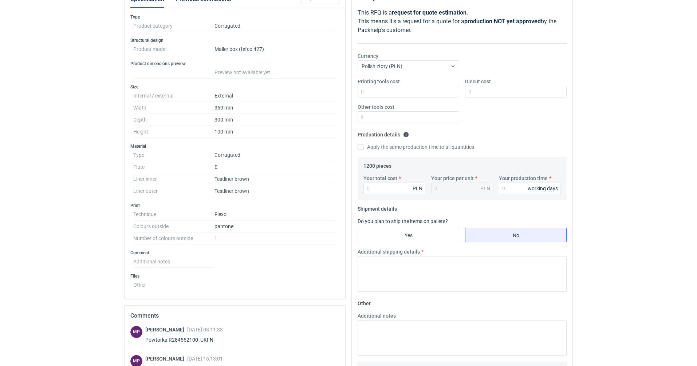
scroll to position [146, 0]
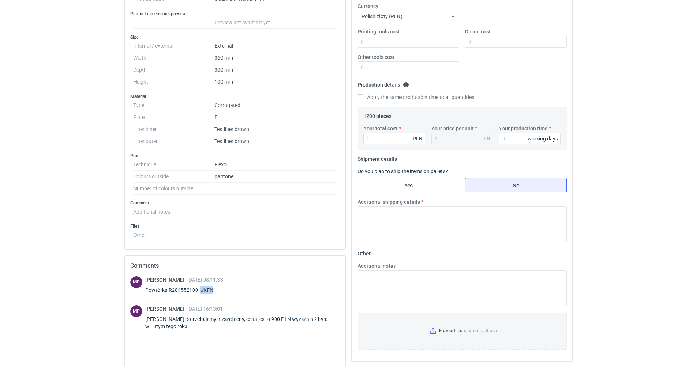
drag, startPoint x: 213, startPoint y: 289, endPoint x: 200, endPoint y: 288, distance: 12.7
click at [200, 288] on div "Powtórka R284552100_UKFN" at bounding box center [184, 289] width 78 height 7
copy div "UKFN"
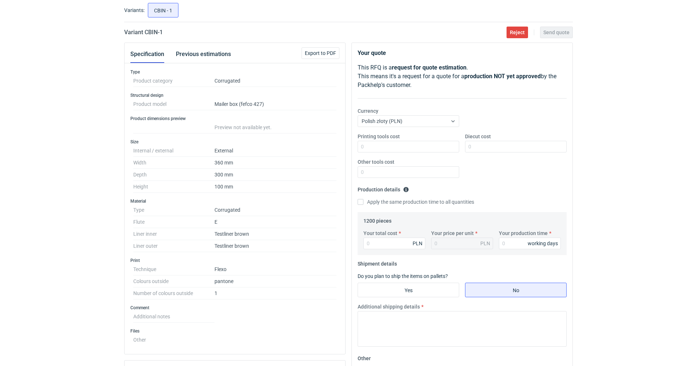
scroll to position [36, 0]
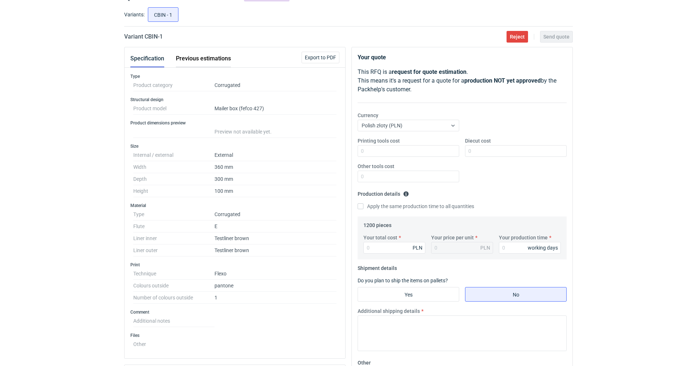
click at [213, 57] on button "Previous estimations" at bounding box center [203, 58] width 55 height 17
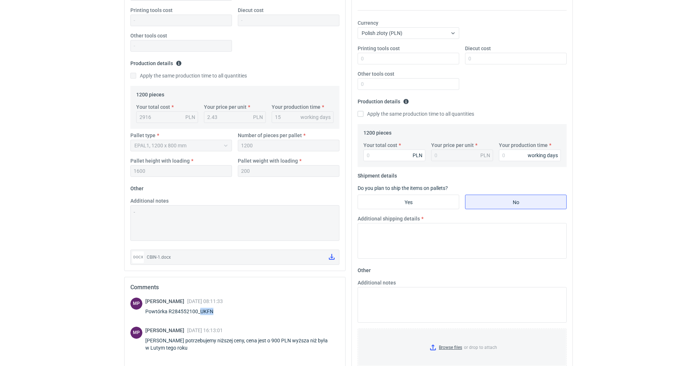
scroll to position [146, 0]
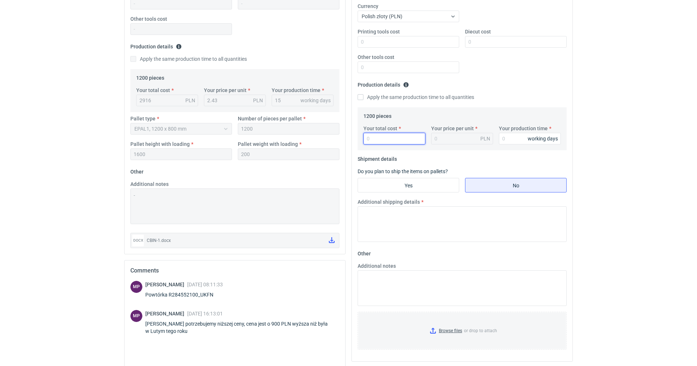
drag, startPoint x: 400, startPoint y: 139, endPoint x: 400, endPoint y: 143, distance: 4.0
click at [400, 139] on input "Your total cost" at bounding box center [394, 139] width 62 height 12
type input "25"
type input "0.02"
type input "2532"
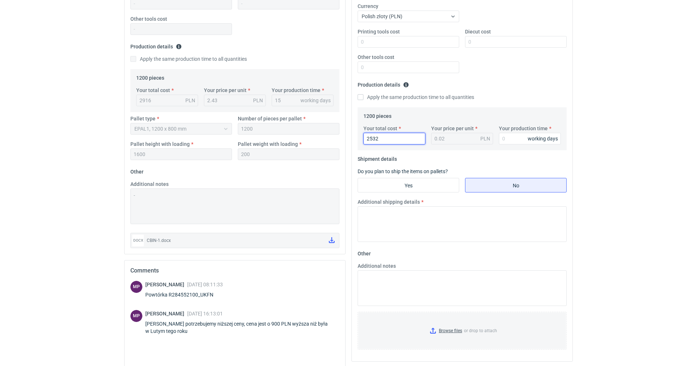
type input "2.11"
type input "2532"
click at [519, 137] on input "Your production time" at bounding box center [530, 139] width 62 height 12
type input "15"
drag, startPoint x: 383, startPoint y: 141, endPoint x: 330, endPoint y: 143, distance: 53.2
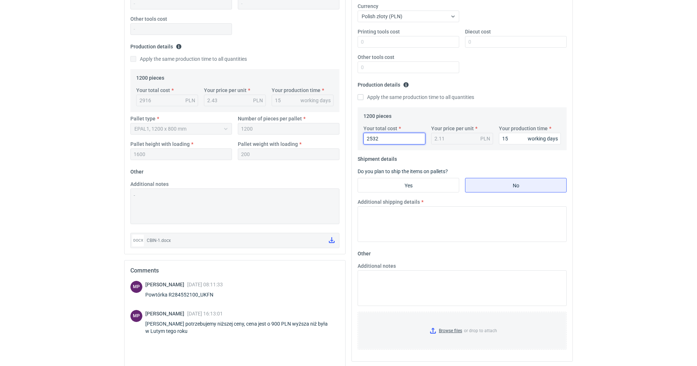
click at [330, 143] on div "Specification Previous estimations Round 1 Currency Polish złoty (PLN) Printing…" at bounding box center [348, 186] width 454 height 497
type input "24"
type input "0.02"
type input "2472"
type input "2.06"
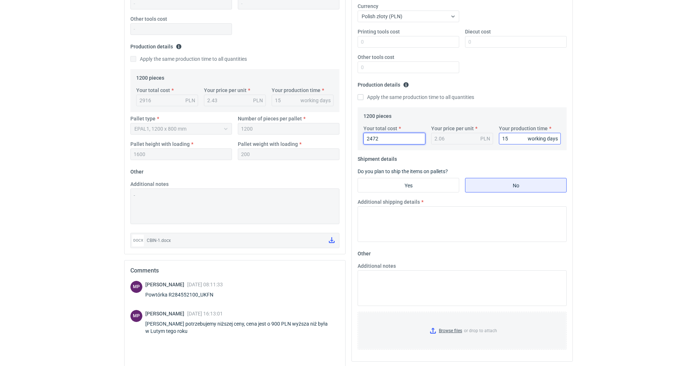
type input "2472"
click at [518, 139] on input "15" at bounding box center [530, 139] width 62 height 12
click at [454, 329] on input "Browse files or drop to attach" at bounding box center [461, 331] width 207 height 36
click at [400, 276] on textarea "Additional notes" at bounding box center [461, 288] width 209 height 36
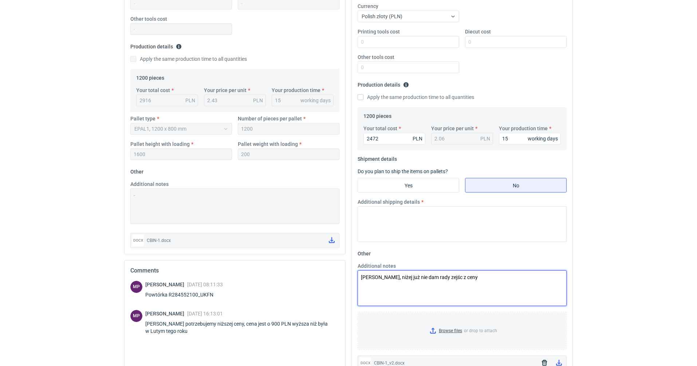
click at [457, 278] on textarea "Panie Michale, niżej już nie dam rady zejśc z ceny" at bounding box center [461, 288] width 209 height 36
type textarea "Panie Michale, niżej już nie dam rady zejść z ceny"
click at [444, 184] on input "Yes" at bounding box center [408, 185] width 101 height 14
radio input "true"
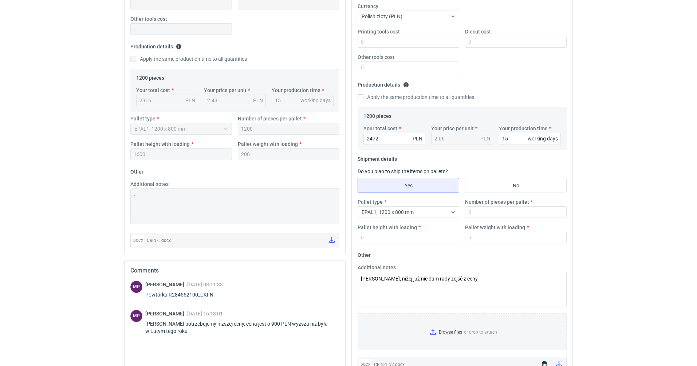
scroll to position [109, 0]
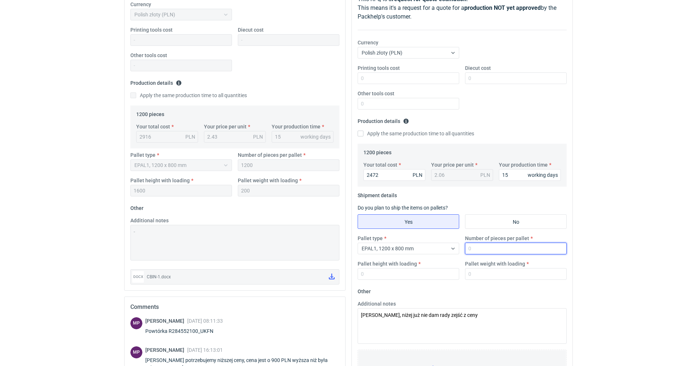
click at [511, 243] on input "Number of pieces per pallet" at bounding box center [516, 249] width 102 height 12
type input "1200"
type input "1600"
type input "3"
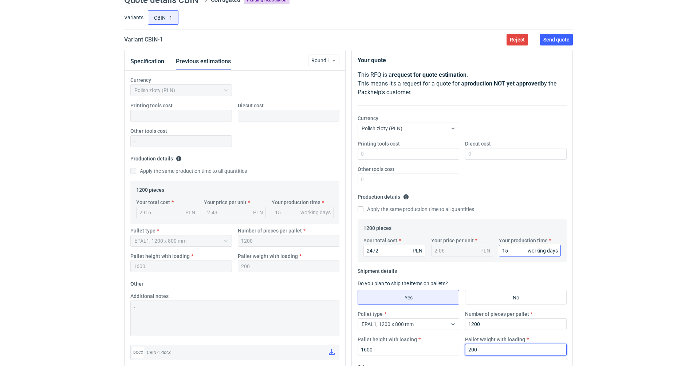
scroll to position [0, 0]
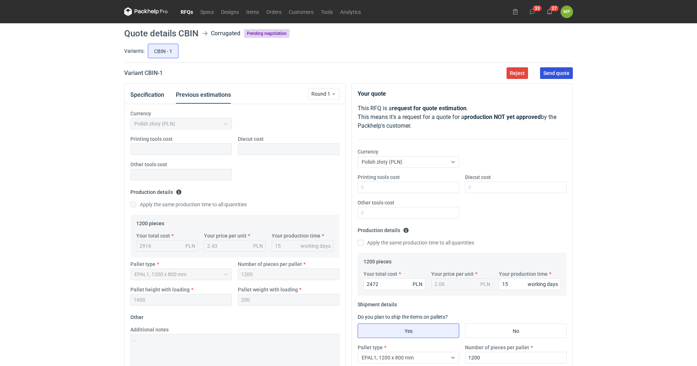
type input "200"
click at [570, 75] on button "Send quote" at bounding box center [556, 73] width 33 height 12
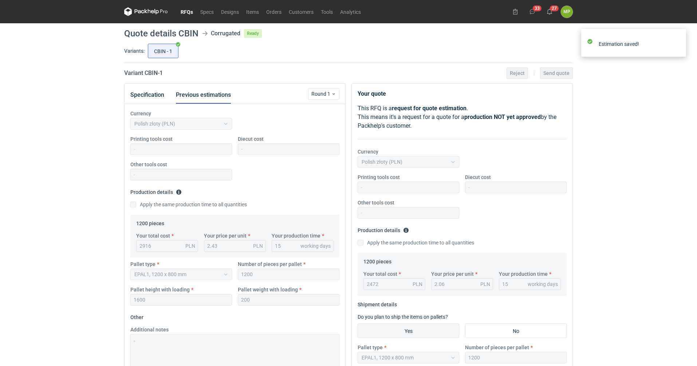
click at [189, 9] on link "RFQs" at bounding box center [187, 11] width 20 height 9
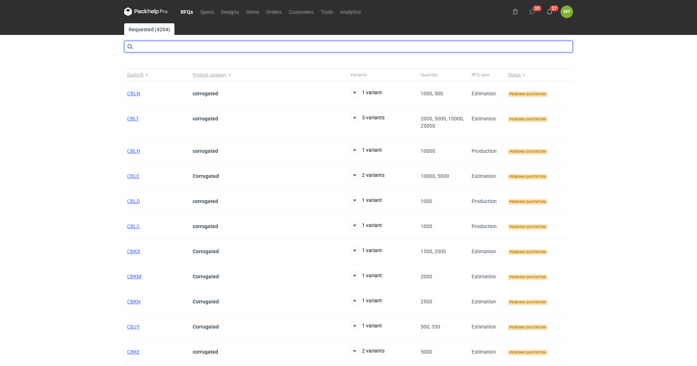
click at [164, 43] on input "text" at bounding box center [348, 47] width 448 height 12
type input "b"
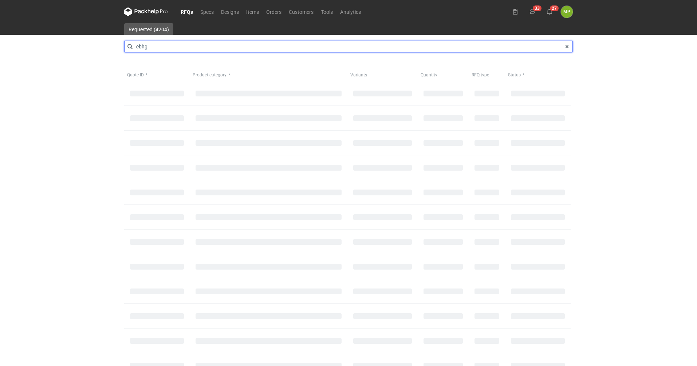
type input "cbhg"
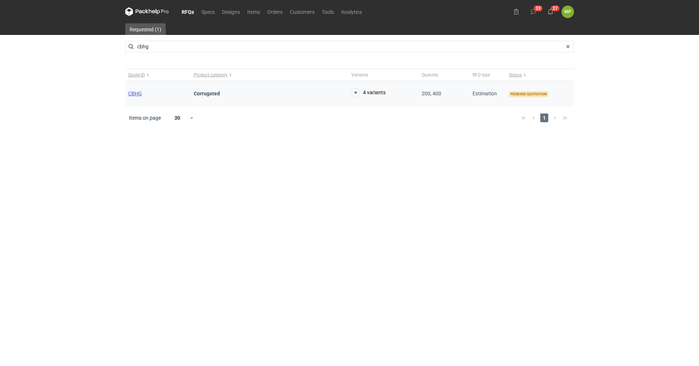
click at [134, 94] on span "CBHG" at bounding box center [135, 94] width 14 height 6
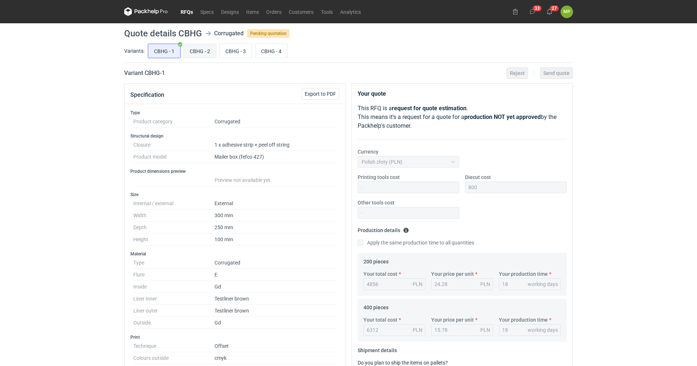
click at [191, 55] on input "CBHG - 2" at bounding box center [200, 51] width 32 height 14
radio input "true"
click at [163, 54] on input "CBHG - 1" at bounding box center [164, 51] width 32 height 14
radio input "true"
click at [205, 52] on input "CBHG - 2" at bounding box center [200, 51] width 32 height 14
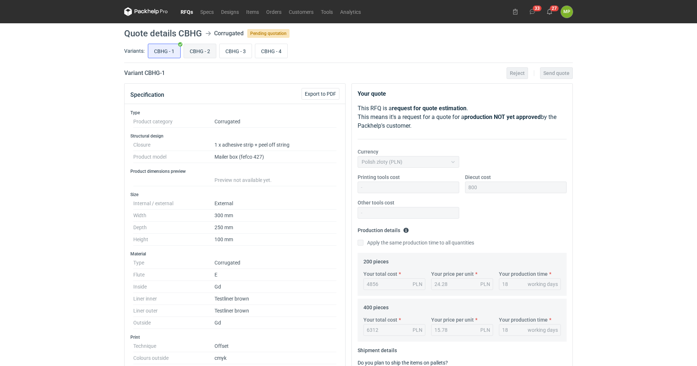
radio input "true"
click at [165, 59] on div "CBHG - 1 CBHG - 2 CBHG - 3 CBHG - 4" at bounding box center [359, 50] width 426 height 17
click at [164, 51] on input "CBHG - 1" at bounding box center [164, 51] width 32 height 14
radio input "true"
click at [197, 48] on input "CBHG - 2" at bounding box center [200, 51] width 32 height 14
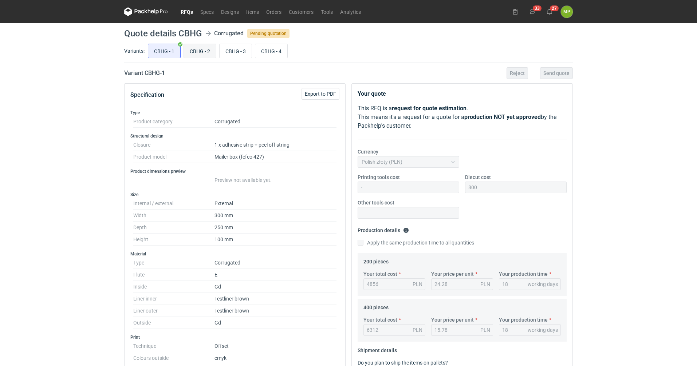
radio input "true"
click at [224, 50] on input "CBHG - 3" at bounding box center [235, 51] width 32 height 14
radio input "true"
click at [190, 49] on input "CBHG - 2" at bounding box center [200, 51] width 32 height 14
radio input "true"
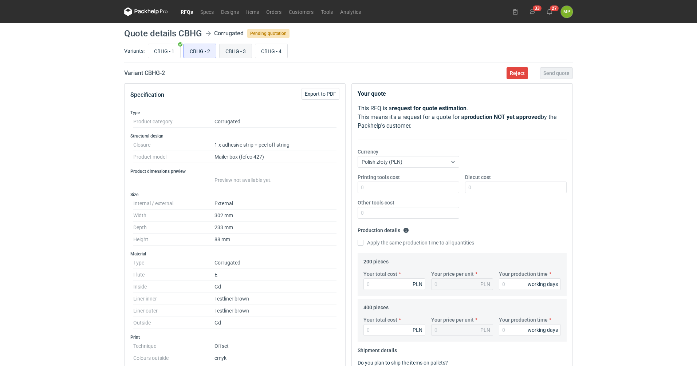
click at [235, 46] on input "CBHG - 3" at bounding box center [235, 51] width 32 height 14
radio input "true"
click at [260, 49] on input "CBHG - 4" at bounding box center [271, 51] width 32 height 14
radio input "true"
click at [166, 54] on input "CBHG - 1" at bounding box center [164, 51] width 32 height 14
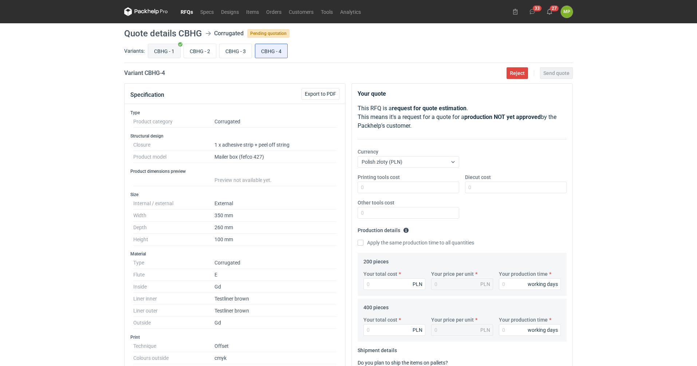
radio input "true"
click at [262, 50] on input "CBHG - 4" at bounding box center [271, 51] width 32 height 14
radio input "true"
click at [199, 46] on input "CBHG - 2" at bounding box center [200, 51] width 32 height 14
radio input "true"
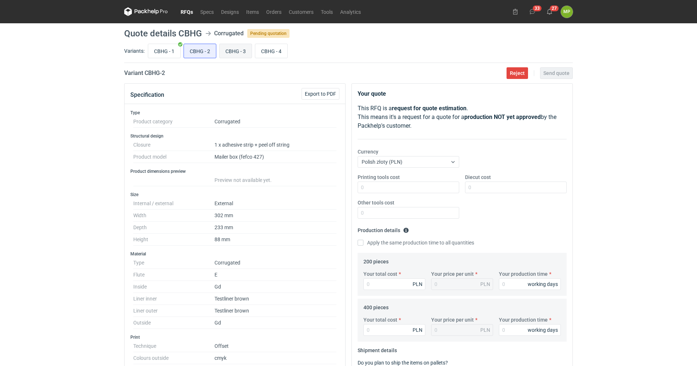
click at [227, 52] on input "CBHG - 3" at bounding box center [235, 51] width 32 height 14
radio input "true"
click at [169, 51] on input "CBHG - 1" at bounding box center [164, 51] width 32 height 14
radio input "true"
click at [202, 51] on input "CBHG - 2" at bounding box center [200, 51] width 32 height 14
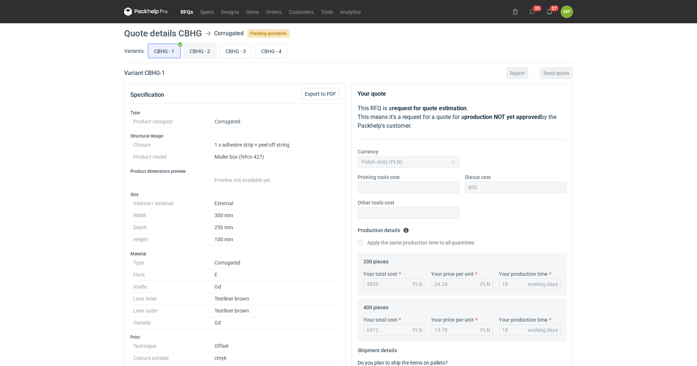
radio input "true"
click at [167, 52] on input "CBHG - 1" at bounding box center [164, 51] width 32 height 14
radio input "true"
click at [199, 52] on input "CBHG - 2" at bounding box center [200, 51] width 32 height 14
radio input "true"
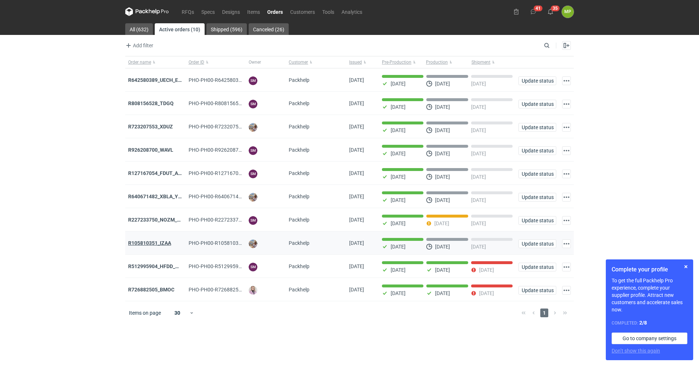
click at [139, 245] on strong "R105810351_IZAA" at bounding box center [149, 243] width 43 height 6
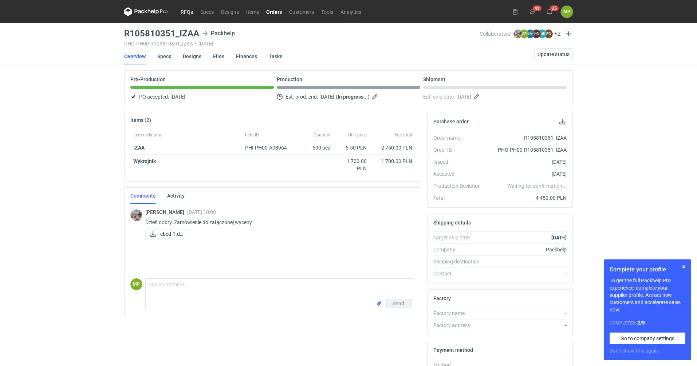
click at [188, 10] on link "RFQs" at bounding box center [187, 11] width 20 height 9
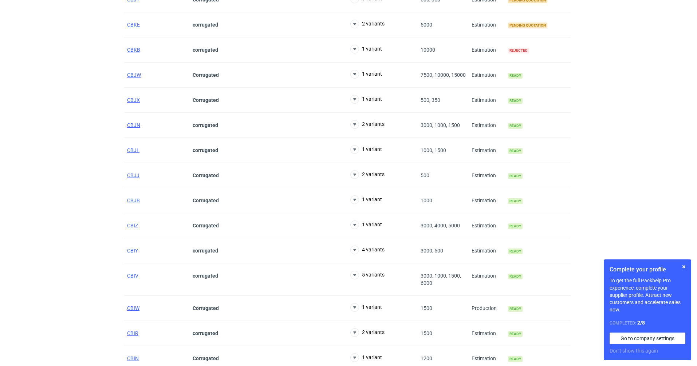
scroll to position [295, 0]
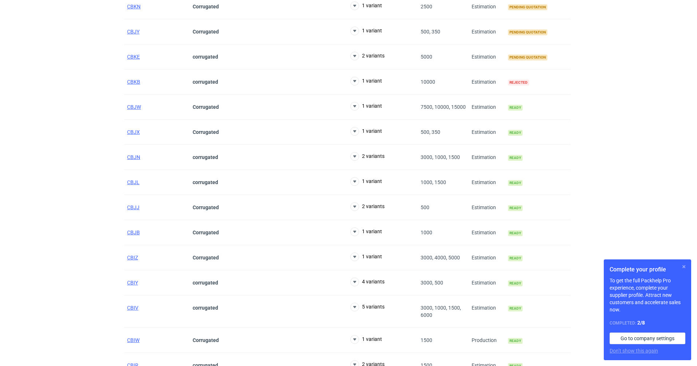
click at [683, 268] on button "button" at bounding box center [683, 266] width 9 height 9
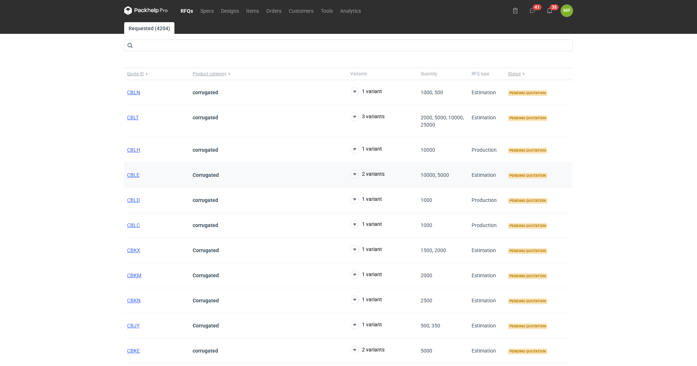
scroll to position [0, 0]
